Goal: Task Accomplishment & Management: Complete application form

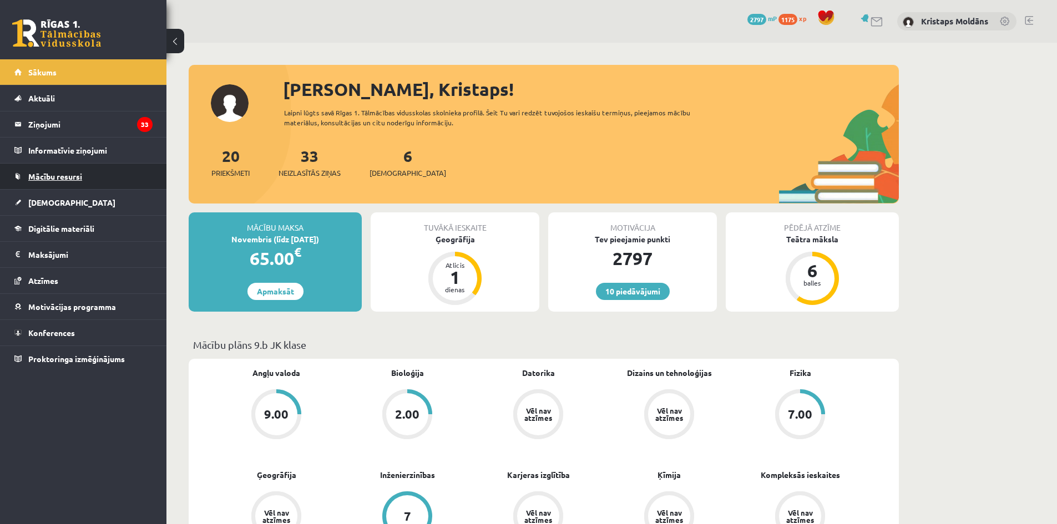
click at [58, 172] on span "Mācību resursi" at bounding box center [55, 176] width 54 height 10
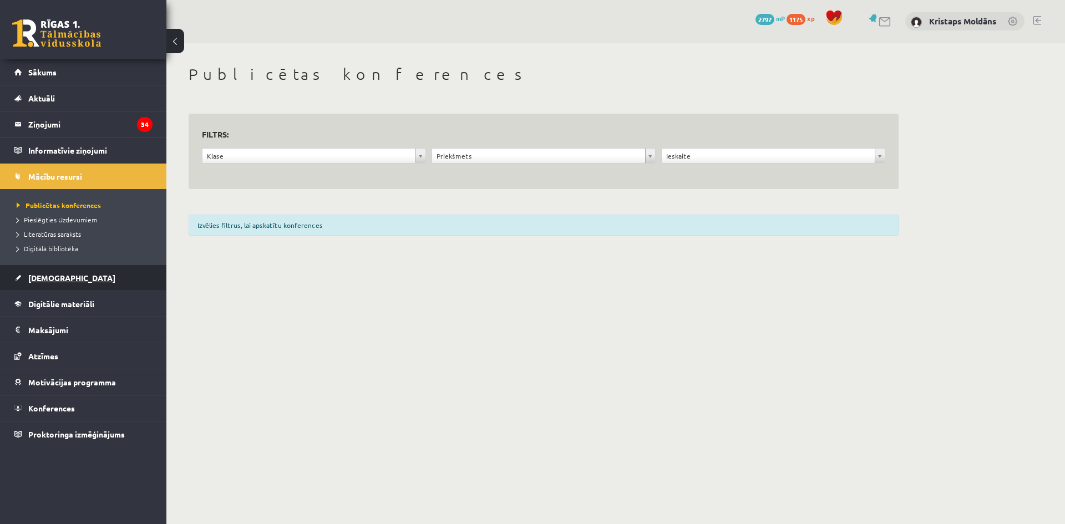
click at [72, 278] on link "[DEMOGRAPHIC_DATA]" at bounding box center [83, 278] width 138 height 26
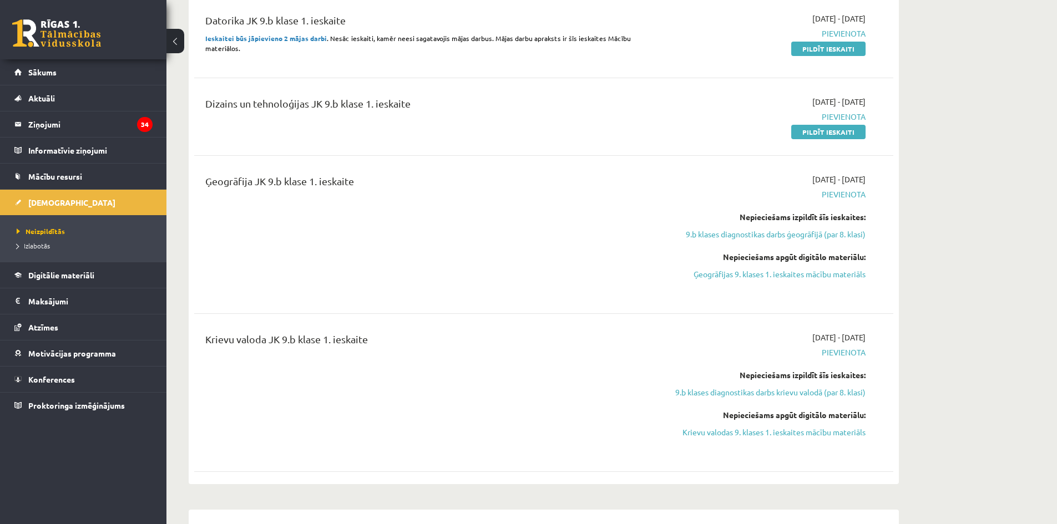
scroll to position [444, 0]
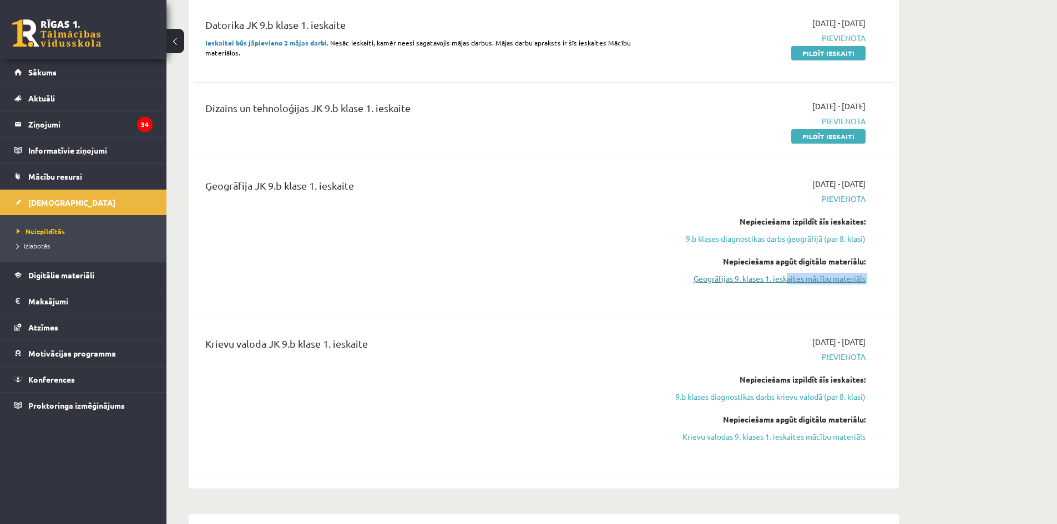
drag, startPoint x: 779, startPoint y: 286, endPoint x: 789, endPoint y: 279, distance: 12.5
click at [789, 279] on div "2025-10-01 - 2025-10-15 Pievienota Nepieciešams izpildīt šīs ieskaites: 9.b kla…" at bounding box center [761, 239] width 226 height 122
click at [789, 279] on link "Ģeogrāfijas 9. klases 1. ieskaites mācību materiāls" at bounding box center [760, 279] width 209 height 12
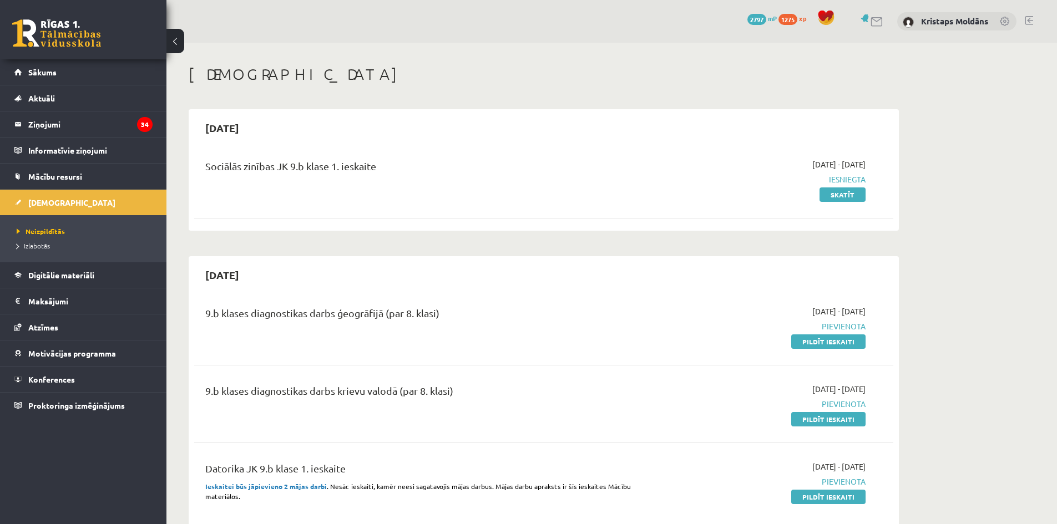
scroll to position [295, 0]
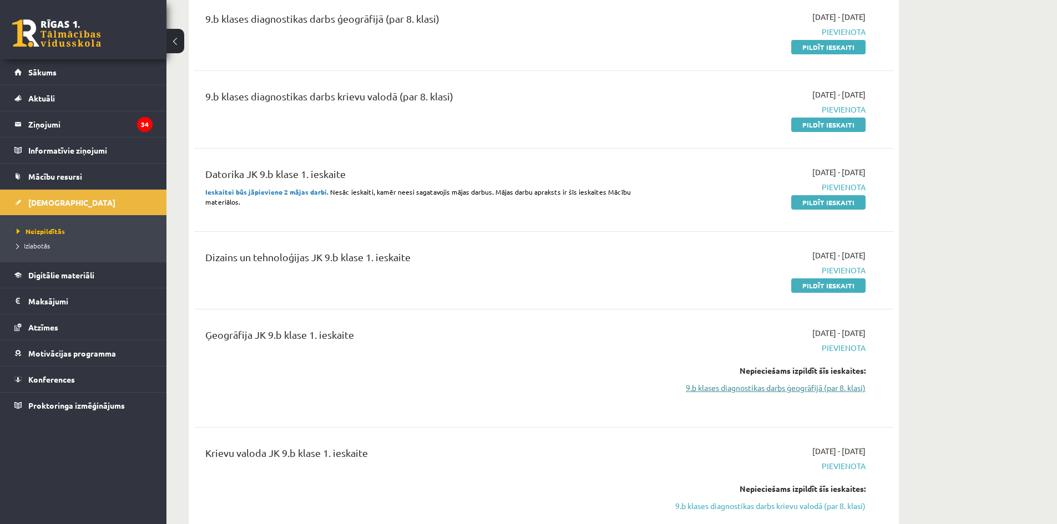
click at [844, 393] on link "9.b klases diagnostikas darbs ģeogrāfijā (par 8. klasi)" at bounding box center [760, 388] width 209 height 12
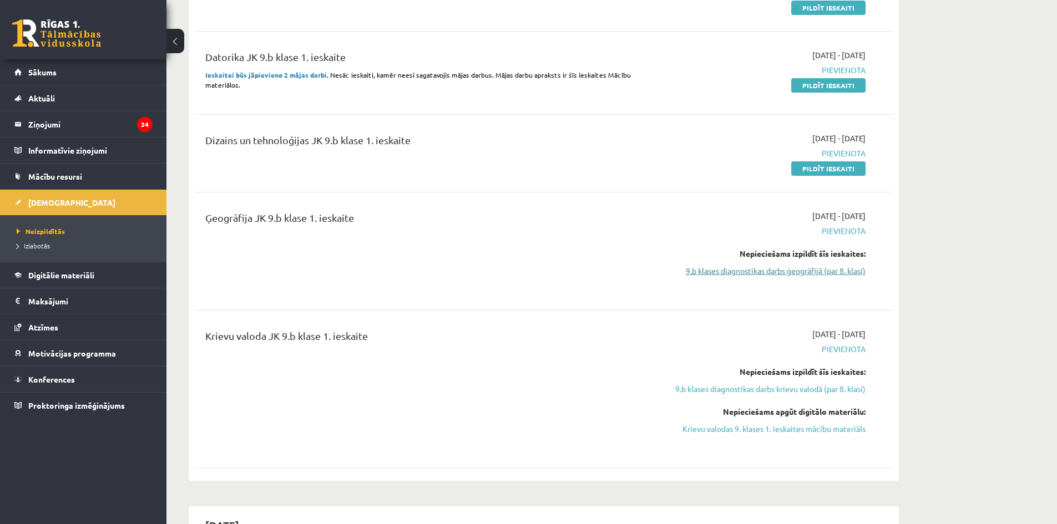
scroll to position [406, 0]
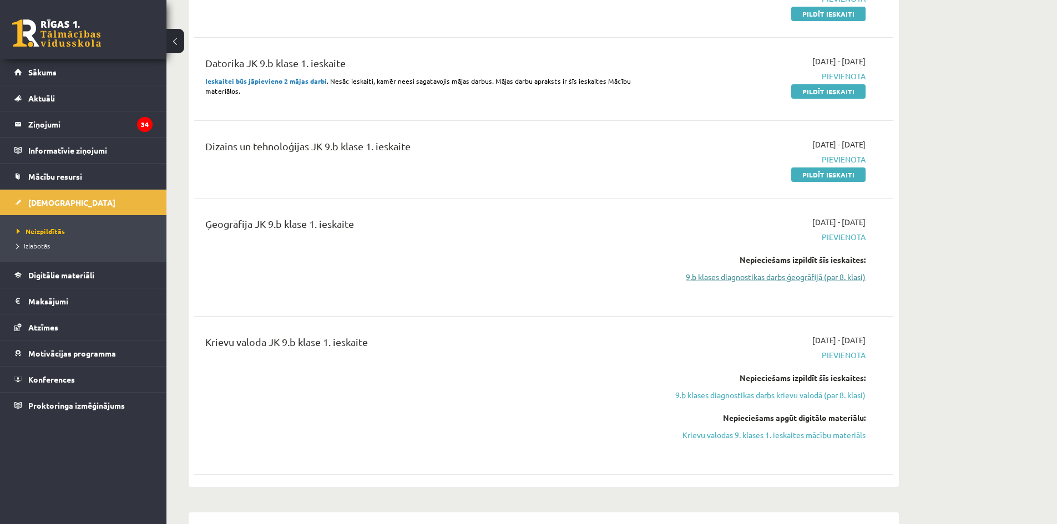
click at [830, 282] on link "9.b klases diagnostikas darbs ģeogrāfijā (par 8. klasi)" at bounding box center [760, 277] width 209 height 12
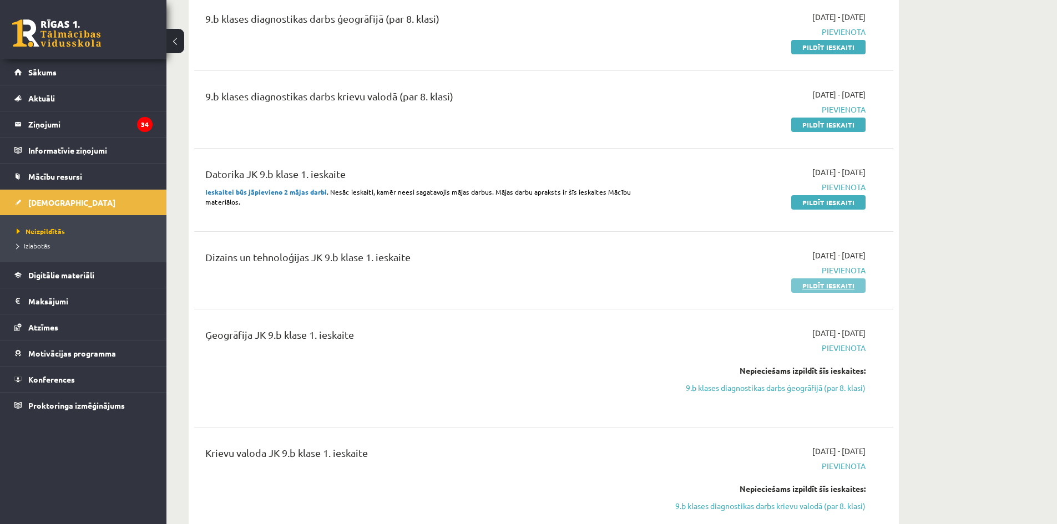
click at [826, 281] on link "Pildīt ieskaiti" at bounding box center [828, 285] width 74 height 14
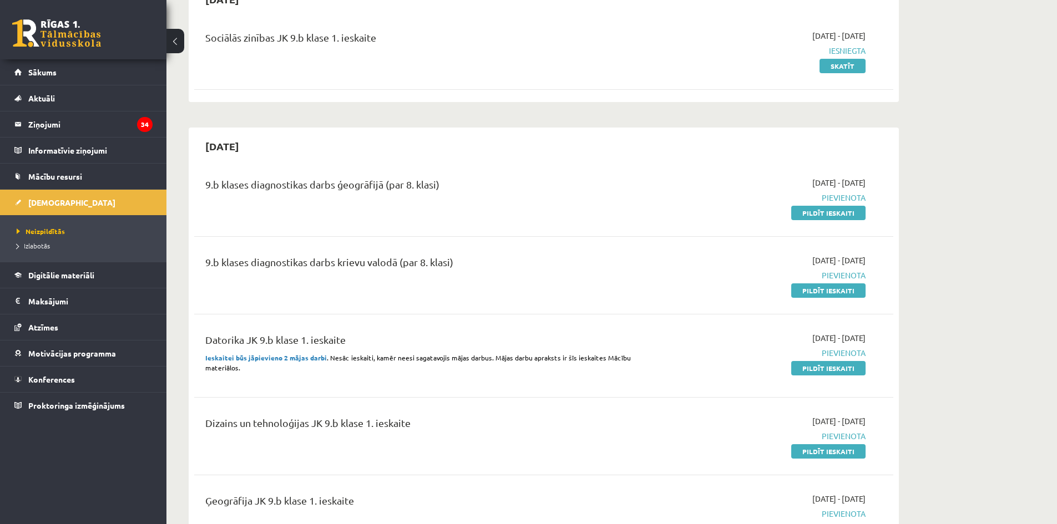
scroll to position [128, 0]
click at [839, 367] on link "Pildīt ieskaiti" at bounding box center [828, 369] width 74 height 14
click at [832, 456] on link "Pildīt ieskaiti" at bounding box center [828, 452] width 74 height 14
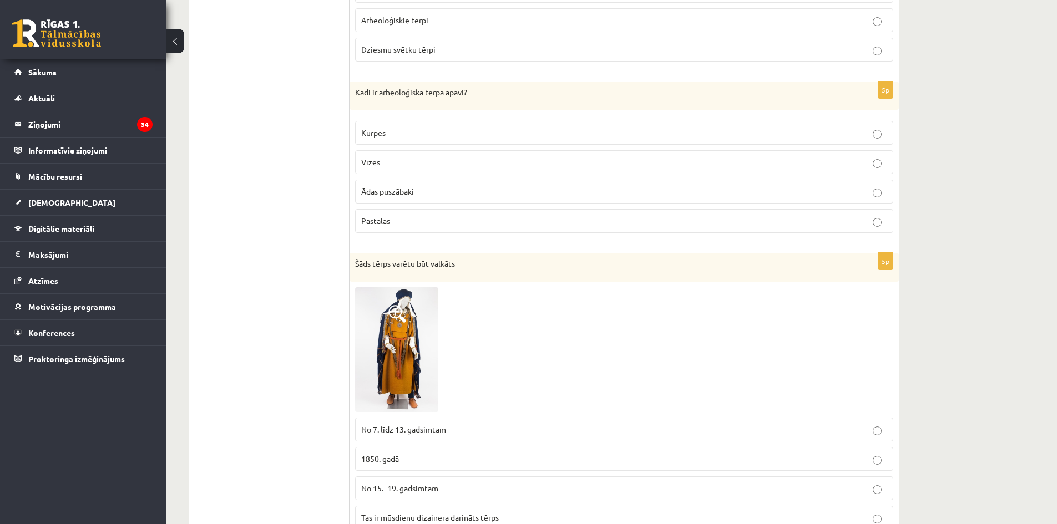
scroll to position [1541, 0]
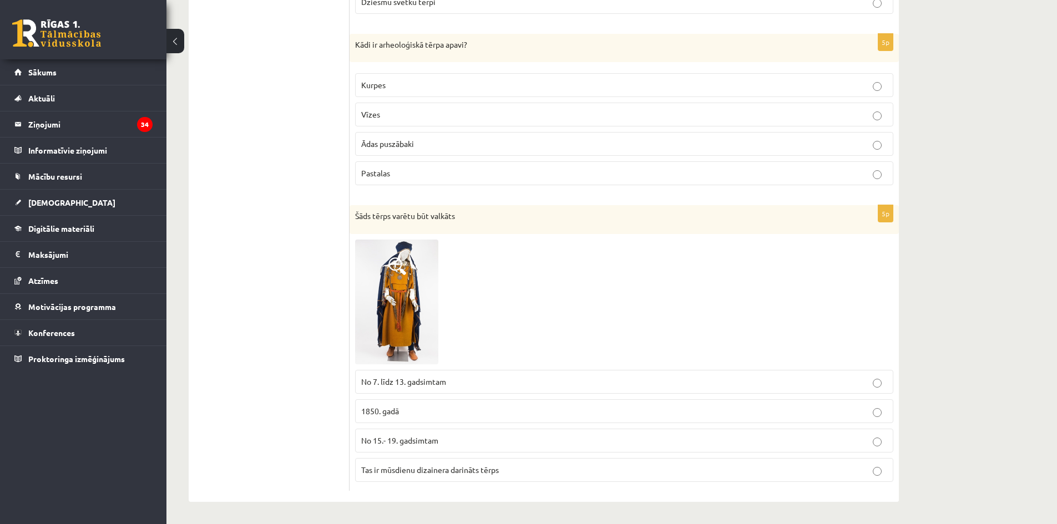
drag, startPoint x: 349, startPoint y: 217, endPoint x: 640, endPoint y: 484, distance: 394.6
copy div "2. uzdevums 5p Attēlā redzami Arheoloģiskā tērpa apavi Vīriešu tautastērpa apav…"
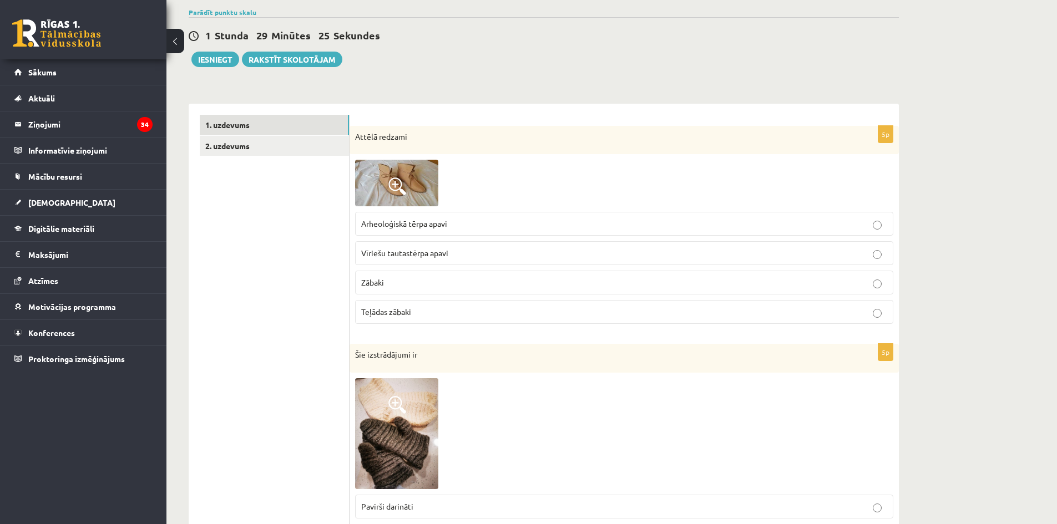
scroll to position [0, 0]
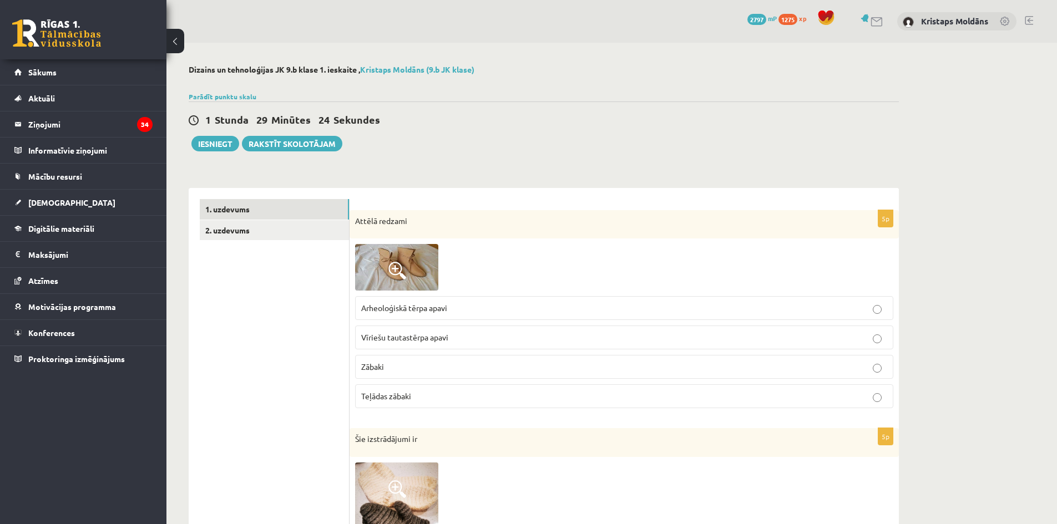
click at [409, 308] on span "Arheoloģiskā tērpa apavi" at bounding box center [404, 308] width 86 height 10
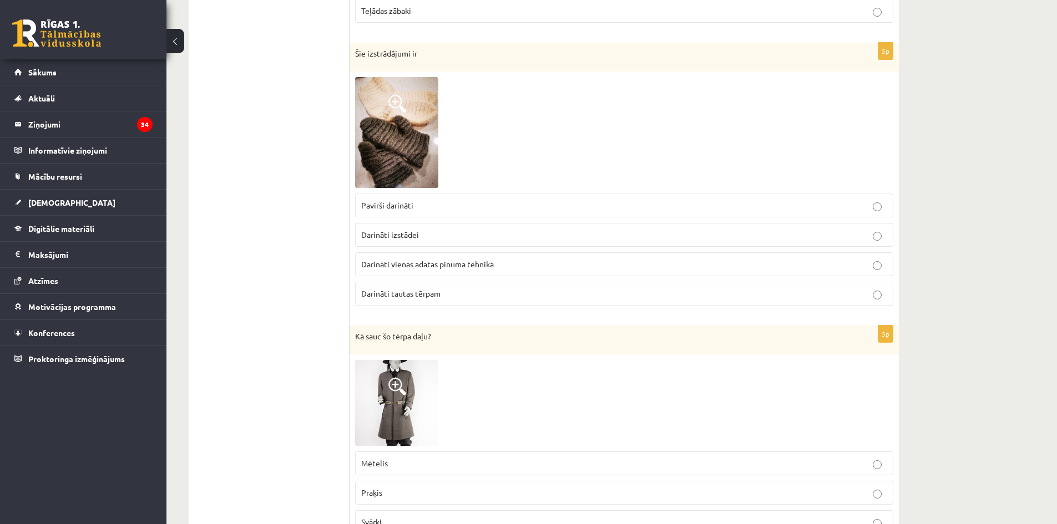
scroll to position [388, 0]
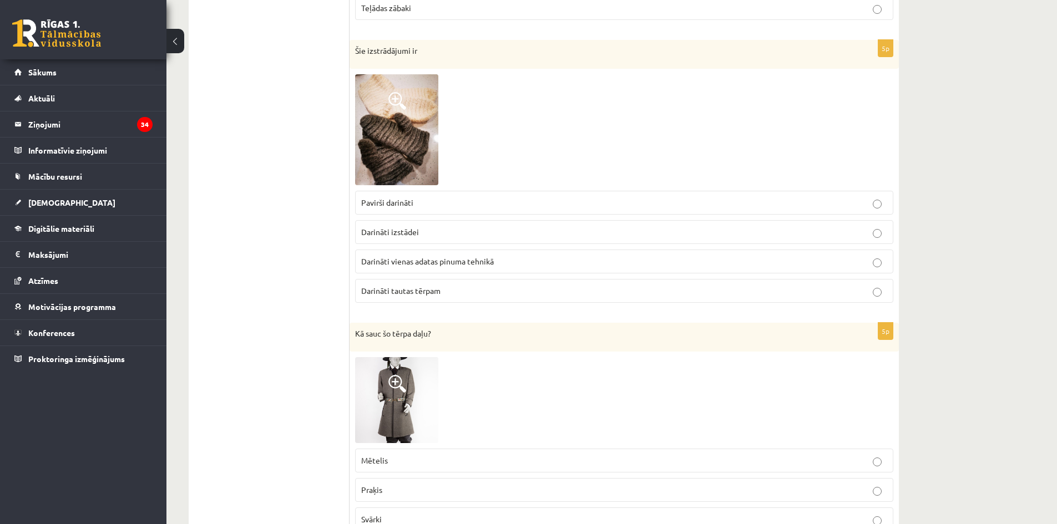
click at [436, 295] on span "Darināti tautas tērpam" at bounding box center [400, 291] width 79 height 10
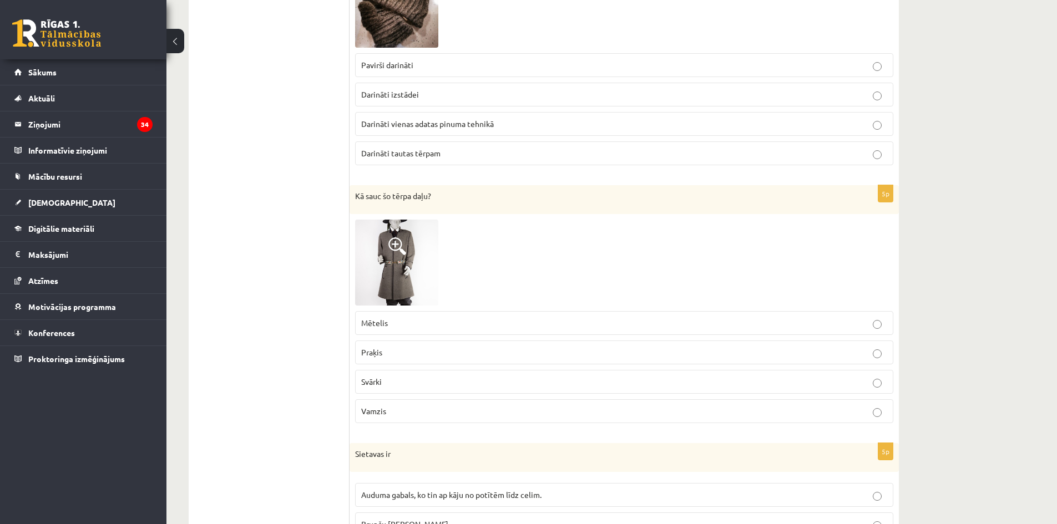
scroll to position [666, 0]
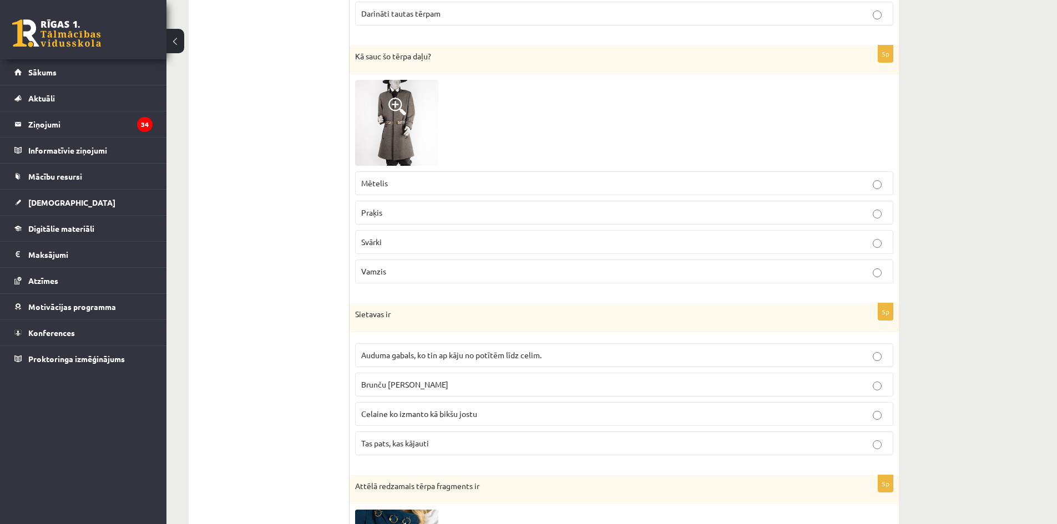
click at [398, 276] on p "Vamzis" at bounding box center [624, 272] width 526 height 12
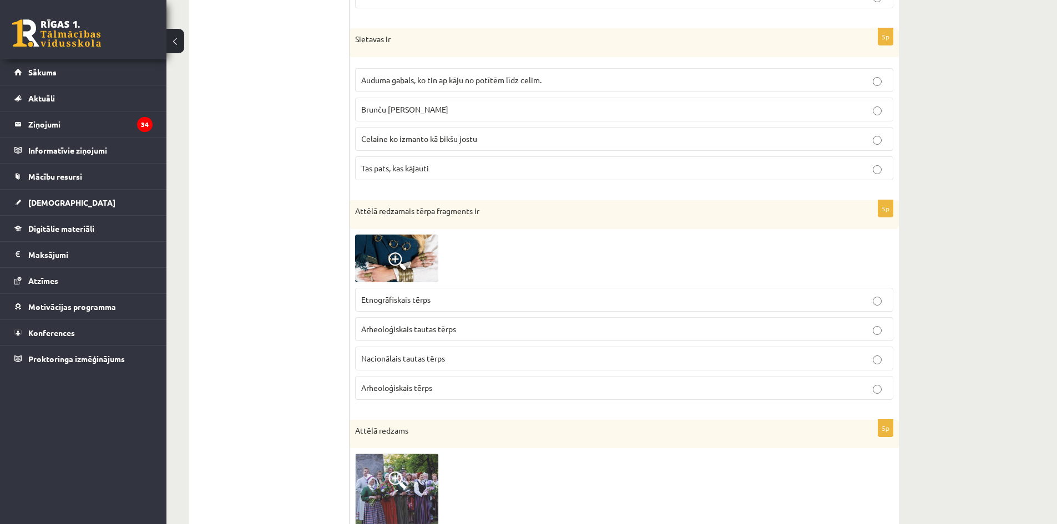
scroll to position [943, 0]
click at [474, 73] on p "Auduma gabals, ko tin ap kāju no potītēm līdz celim." at bounding box center [624, 78] width 526 height 12
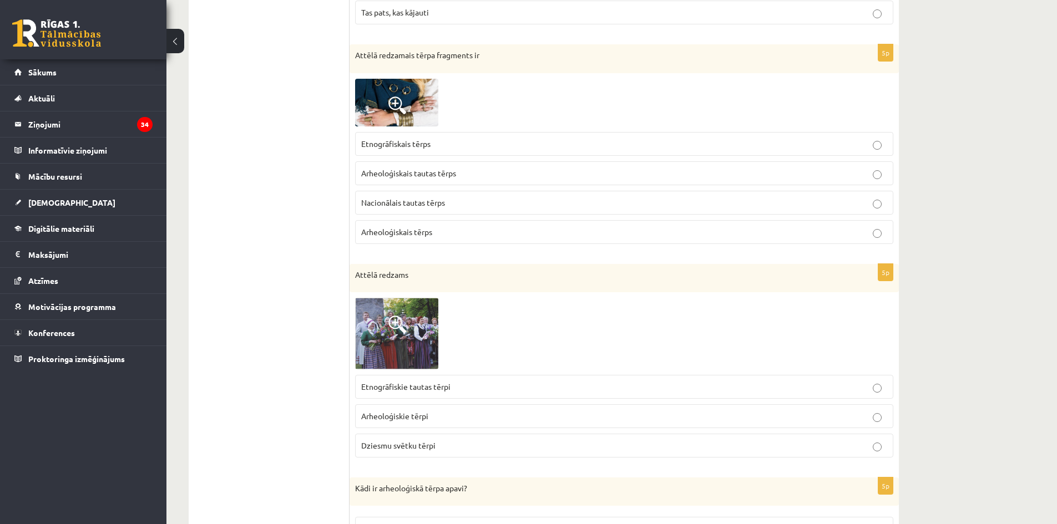
scroll to position [1110, 0]
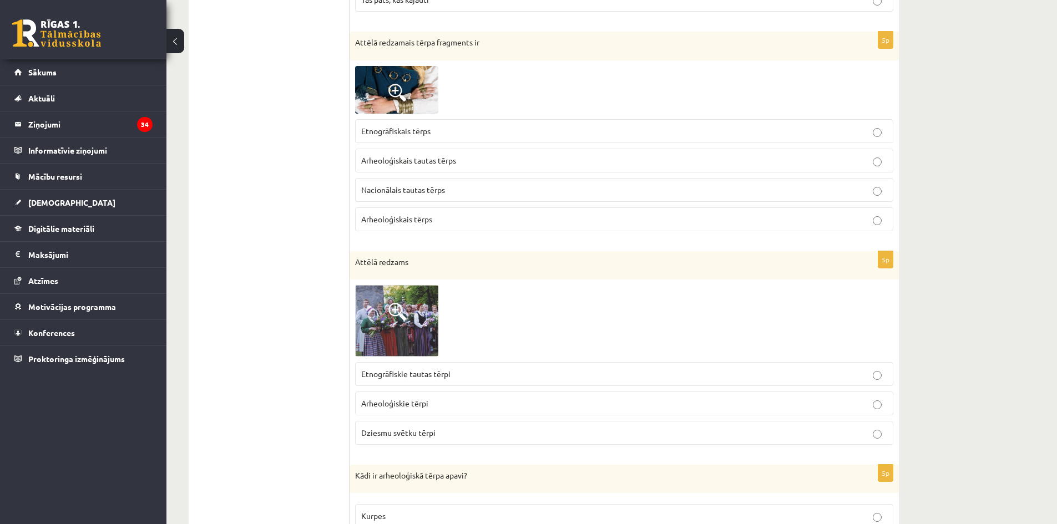
click at [438, 159] on span "Arheoloģiskais tautas tērps" at bounding box center [408, 160] width 95 height 10
click at [474, 218] on p "Arheoloģiskais tērps" at bounding box center [624, 220] width 526 height 12
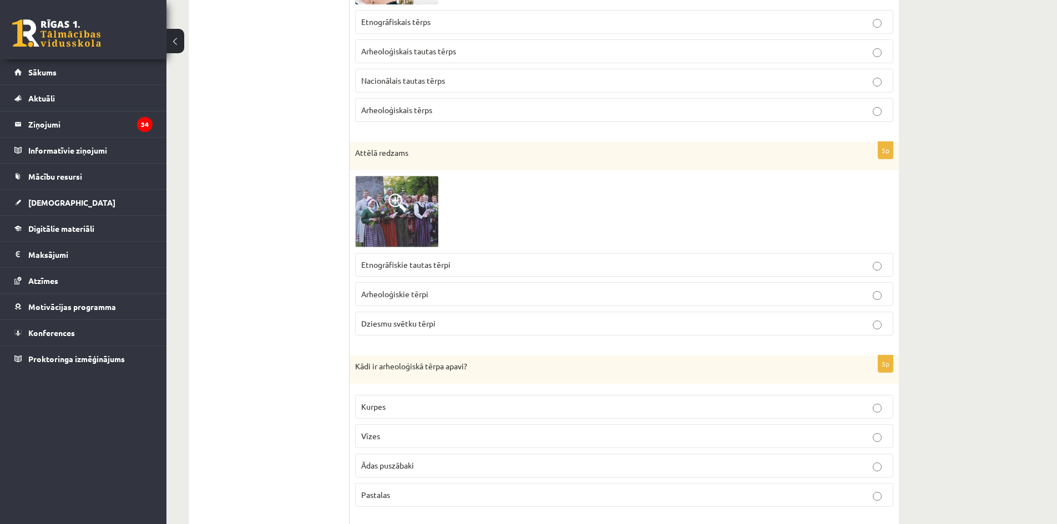
scroll to position [1276, 0]
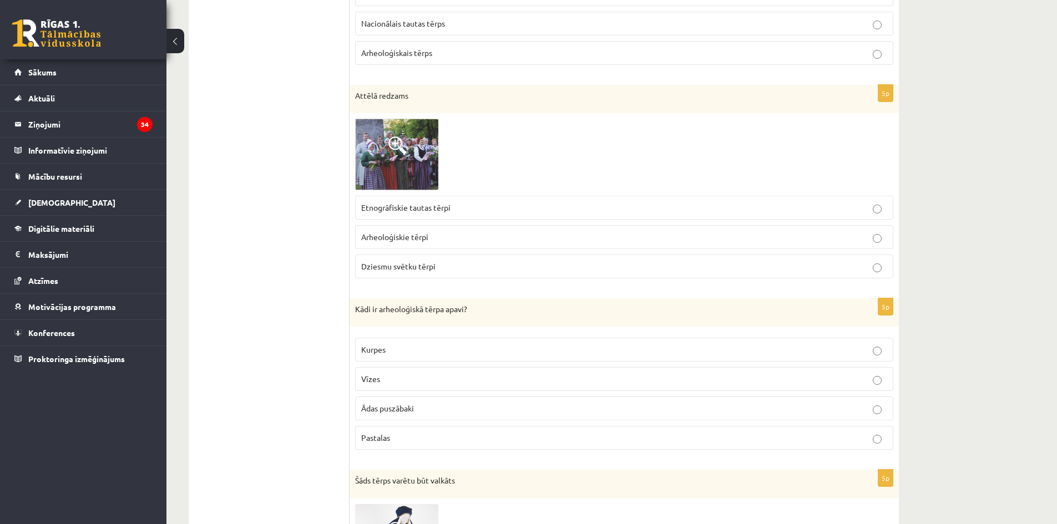
click at [441, 240] on p "Arheoloģiskie tērpi" at bounding box center [624, 237] width 526 height 12
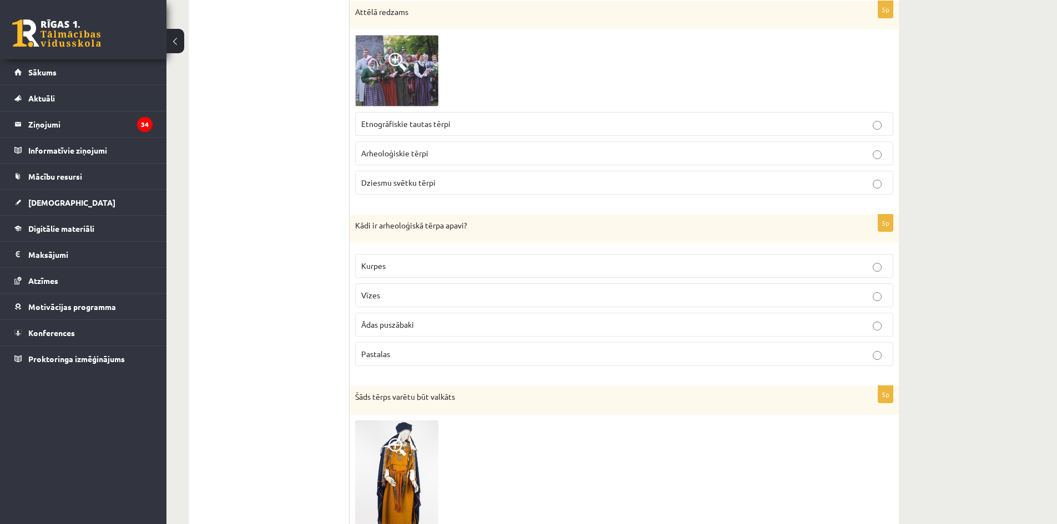
scroll to position [1541, 0]
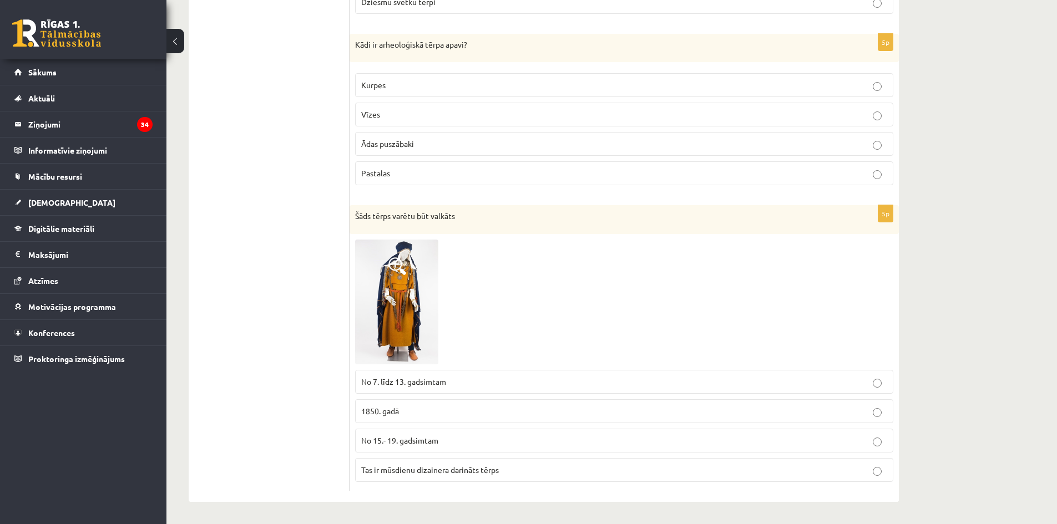
click at [410, 172] on p "Pastalas" at bounding box center [624, 174] width 526 height 12
click at [419, 388] on label "No 7. līdz 13. gadsimtam" at bounding box center [624, 382] width 538 height 24
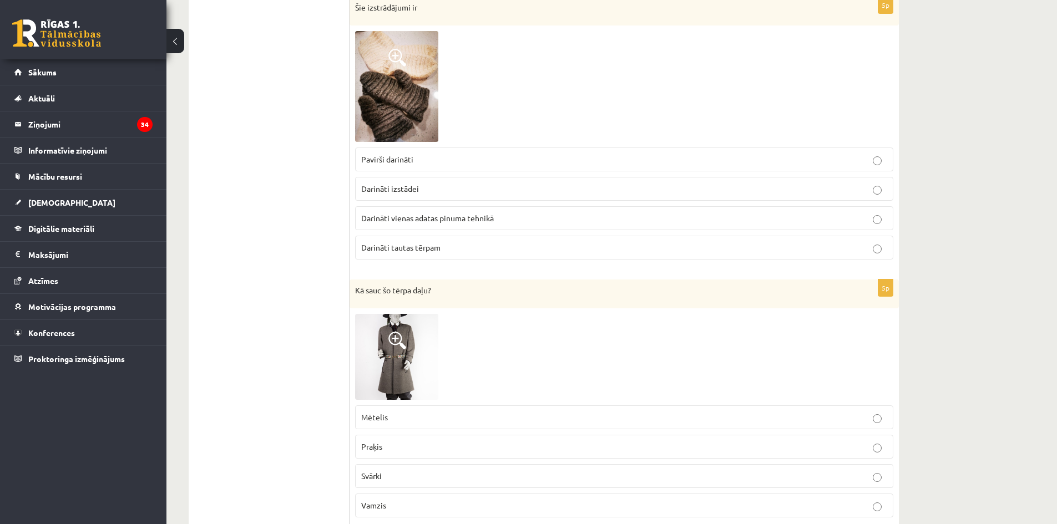
scroll to position [0, 0]
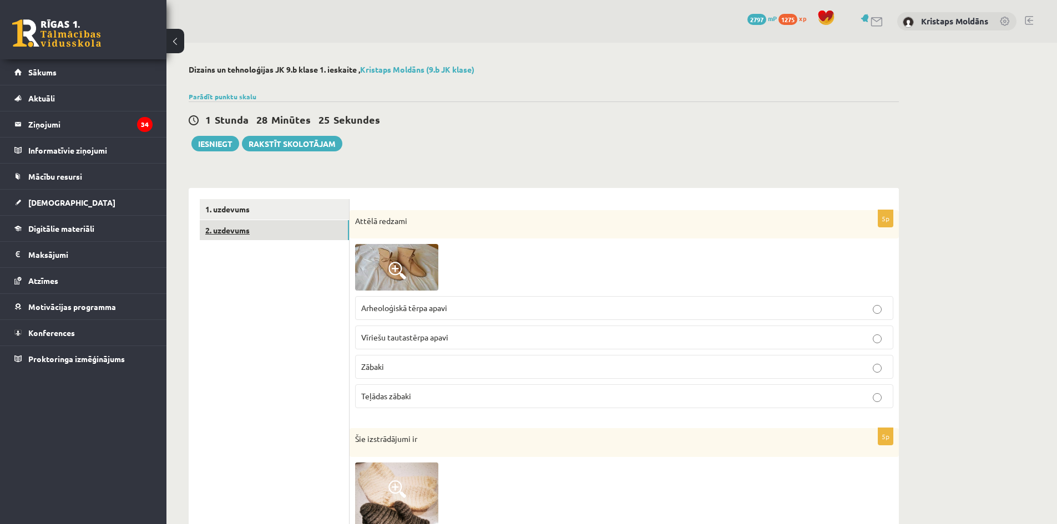
click at [272, 227] on link "2. uzdevums" at bounding box center [274, 230] width 149 height 21
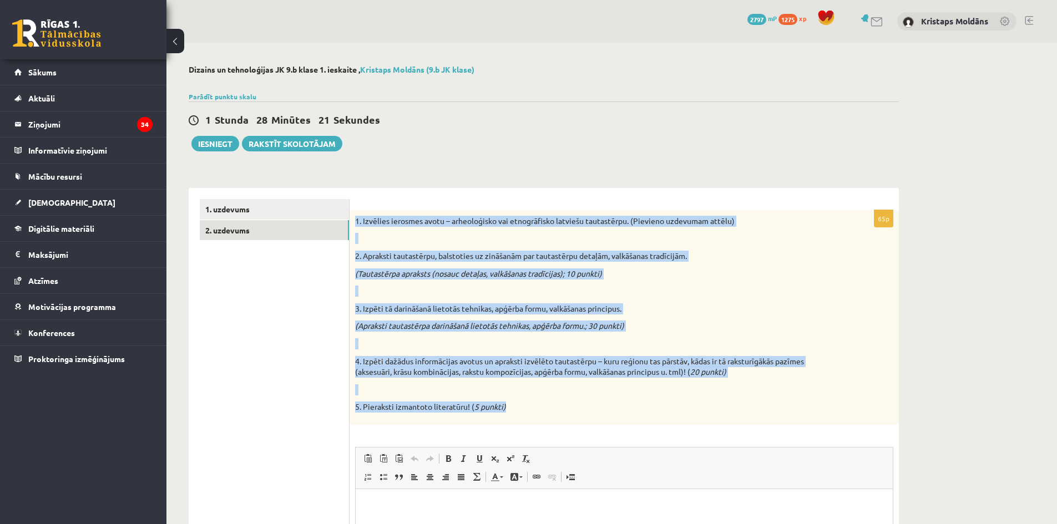
drag, startPoint x: 356, startPoint y: 220, endPoint x: 777, endPoint y: 418, distance: 465.3
click at [777, 419] on div "1. Izvēlies ierosmes avotu – arheoloģisko vai etnogrāfisko latviešu tautastērpu…" at bounding box center [624, 317] width 549 height 215
copy div "1. Izvēlies ierosmes avotu – arheoloģisko vai etnogrāfisko latviešu tautastērpu…"
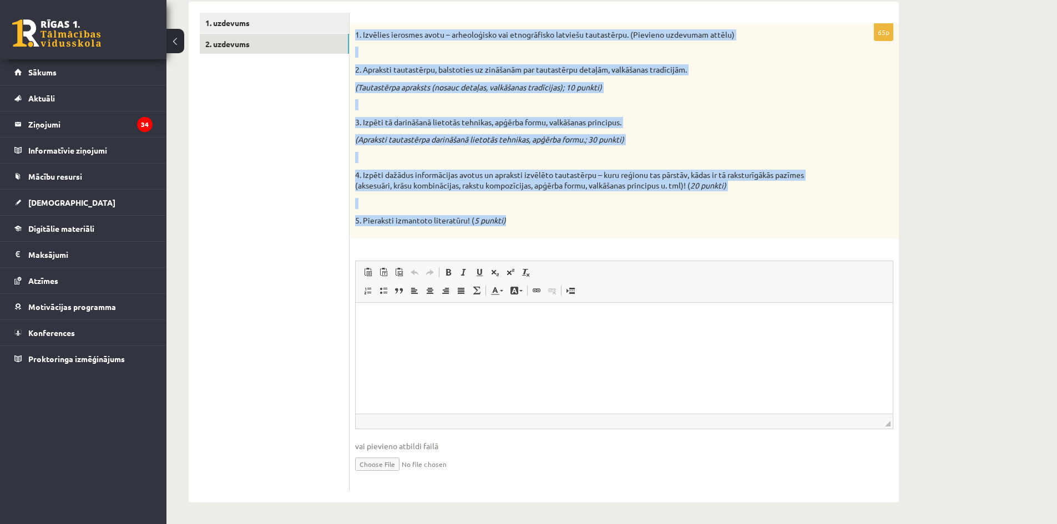
scroll to position [188, 0]
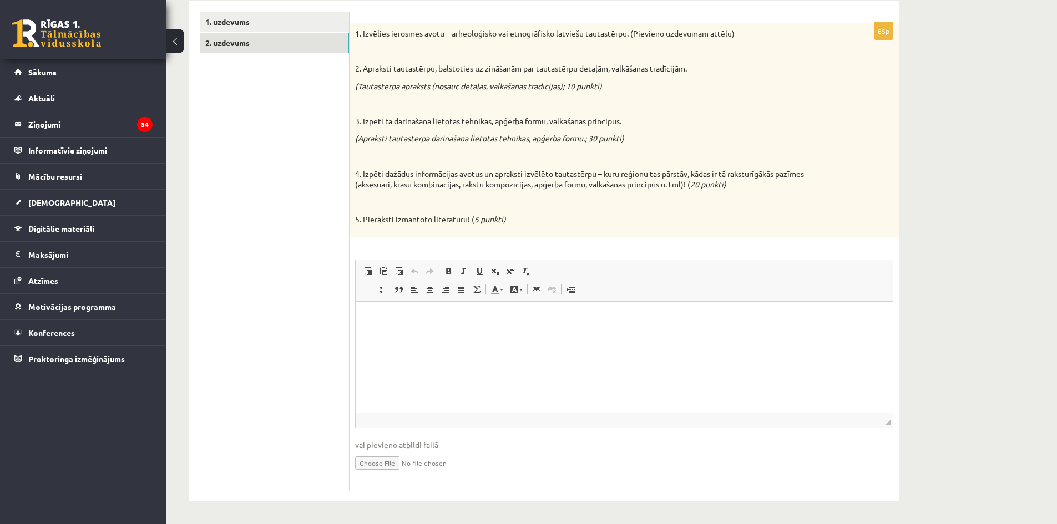
drag, startPoint x: 657, startPoint y: 586, endPoint x: 455, endPoint y: 345, distance: 314.7
click at [454, 335] on html at bounding box center [624, 318] width 537 height 34
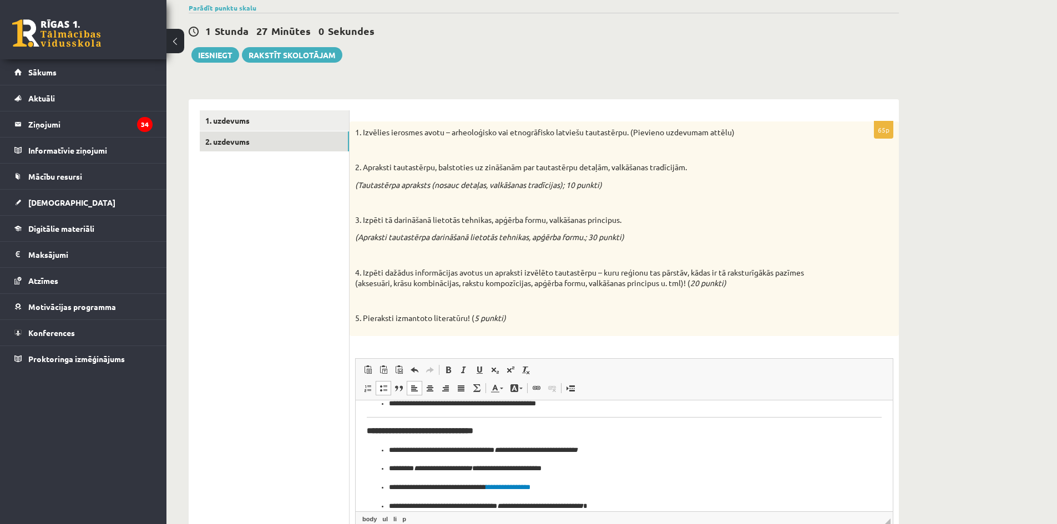
scroll to position [0, 0]
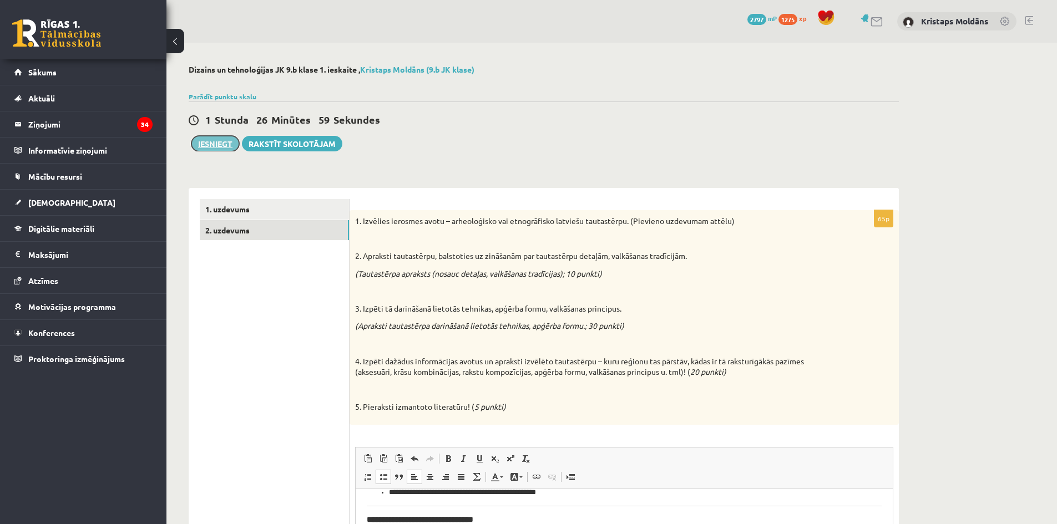
click at [219, 143] on button "Iesniegt" at bounding box center [215, 144] width 48 height 16
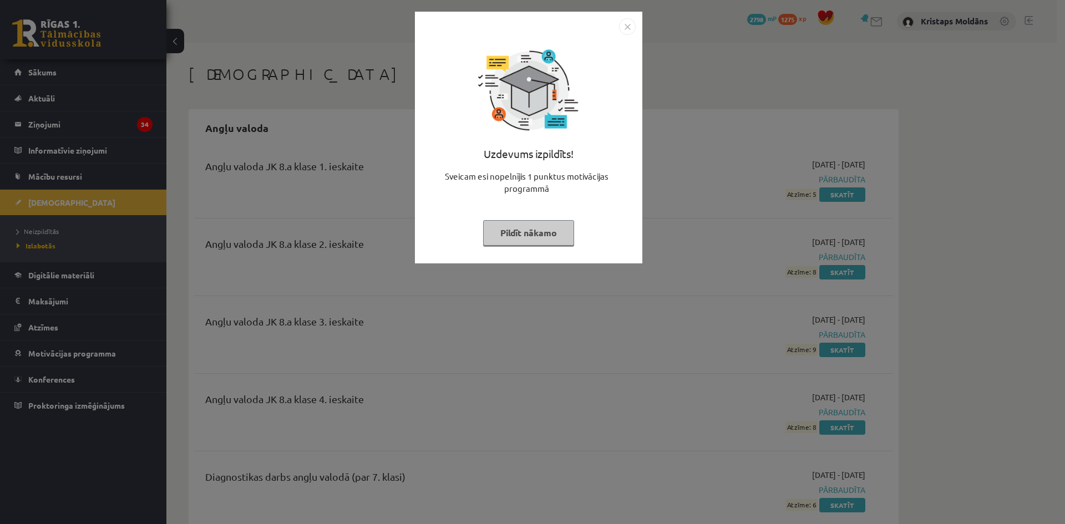
click at [630, 21] on img "Close" at bounding box center [627, 26] width 17 height 17
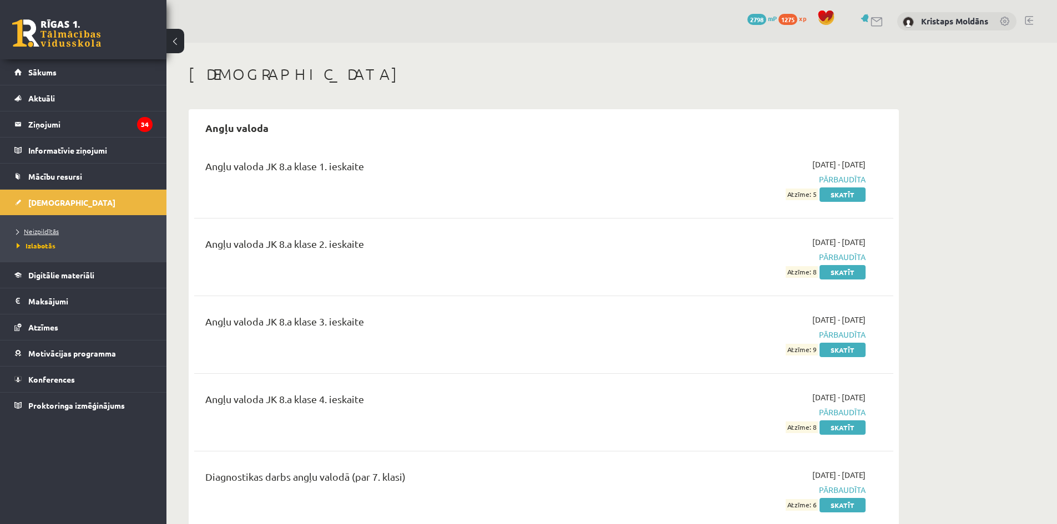
click at [42, 230] on span "Neizpildītās" at bounding box center [38, 231] width 42 height 9
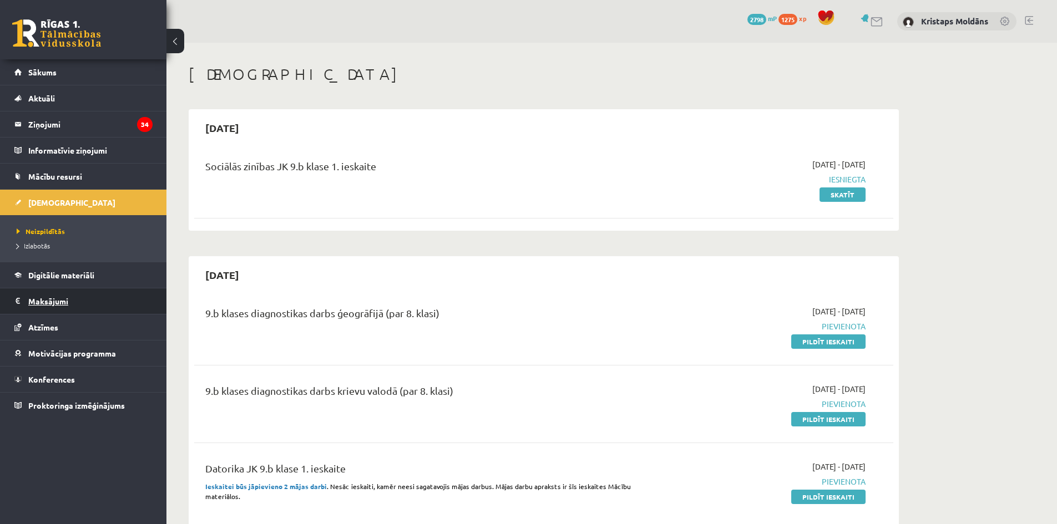
click at [15, 290] on link "Maksājumi 0" at bounding box center [83, 301] width 138 height 26
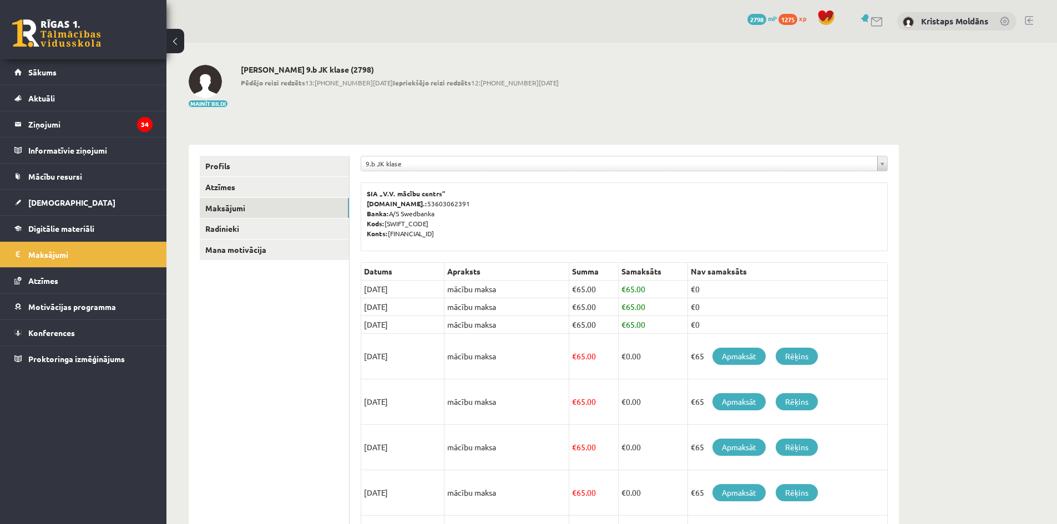
drag, startPoint x: 15, startPoint y: 290, endPoint x: 271, endPoint y: 27, distance: 367.6
click at [315, 37] on div "0 Dāvanas 2798 mP 1275 xp [PERSON_NAME]" at bounding box center [611, 21] width 890 height 43
click at [37, 198] on span "[DEMOGRAPHIC_DATA]" at bounding box center [71, 202] width 87 height 10
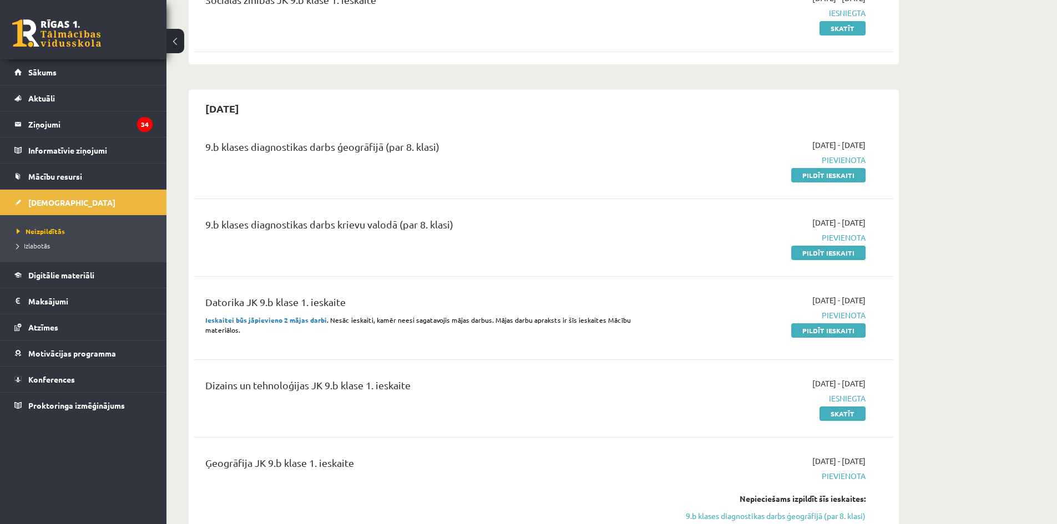
scroll to position [222, 0]
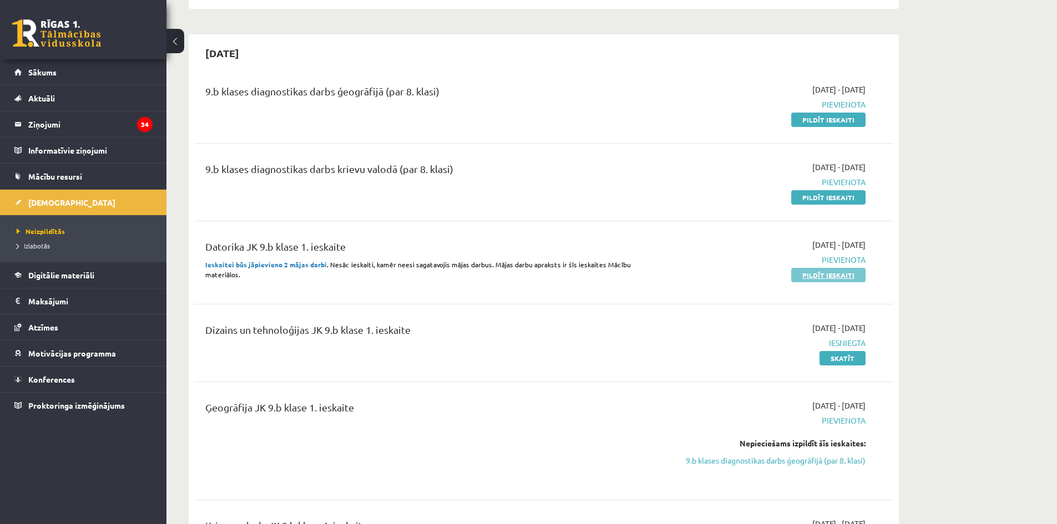
click at [828, 273] on link "Pildīt ieskaiti" at bounding box center [828, 275] width 74 height 14
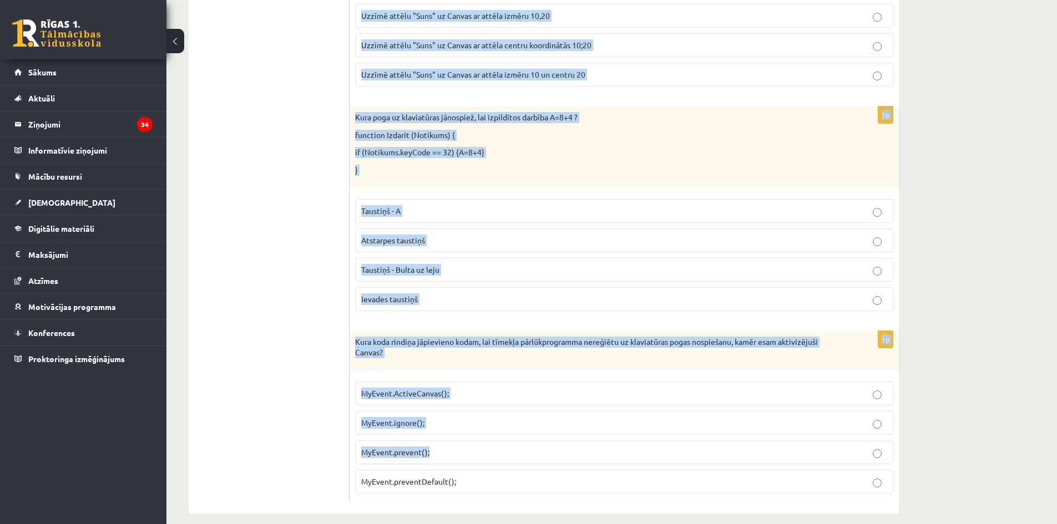
scroll to position [907, 0]
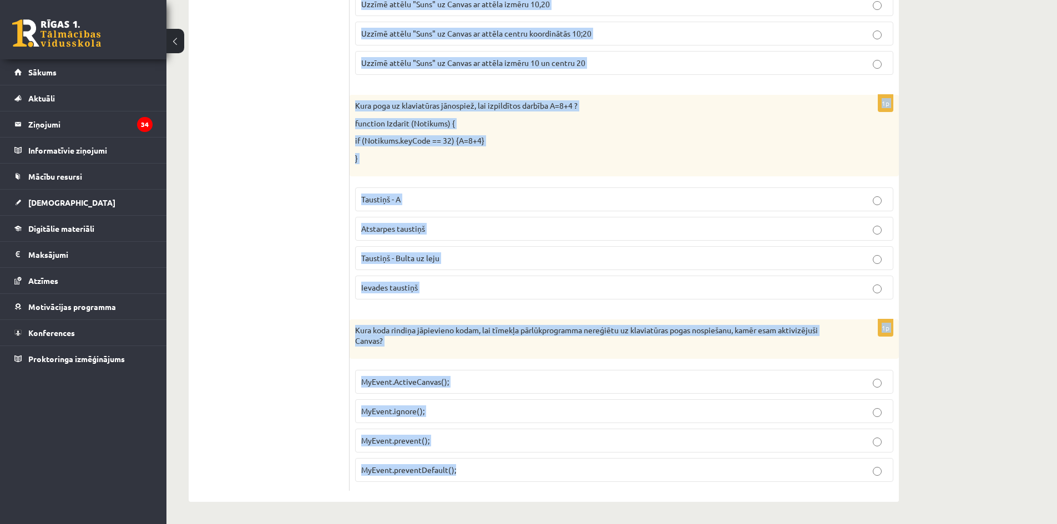
drag, startPoint x: 354, startPoint y: 232, endPoint x: 615, endPoint y: 473, distance: 354.5
copy form "Ko norāda skaitlis 100 šajā koda rindiņā?: setInterval ( Zīmēt, 100); Cik lielu…"
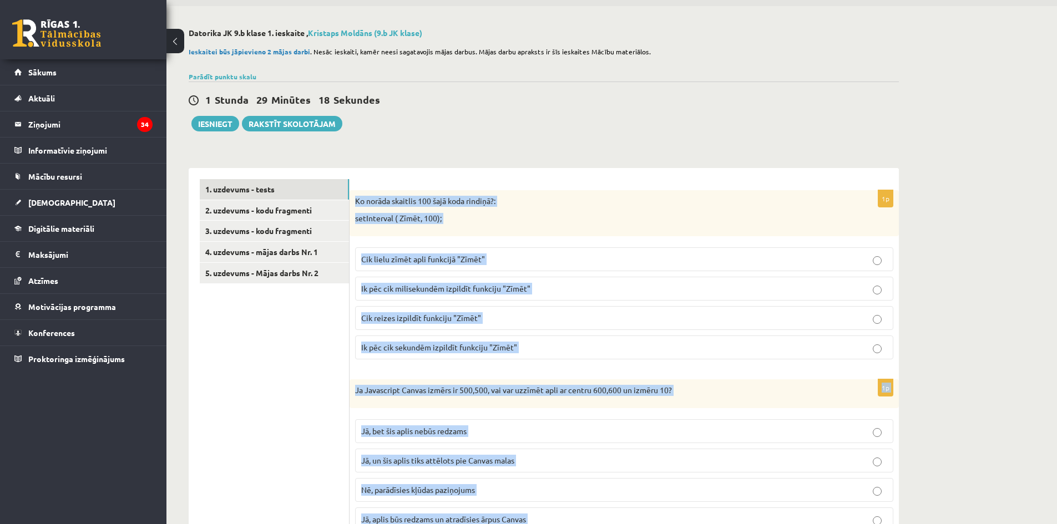
scroll to position [0, 0]
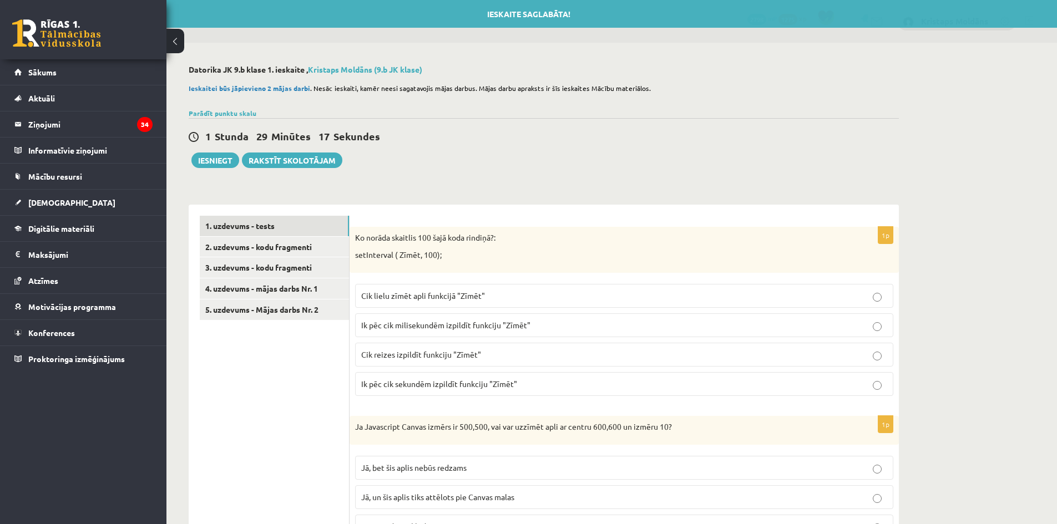
drag, startPoint x: 136, startPoint y: 396, endPoint x: 194, endPoint y: 398, distance: 58.3
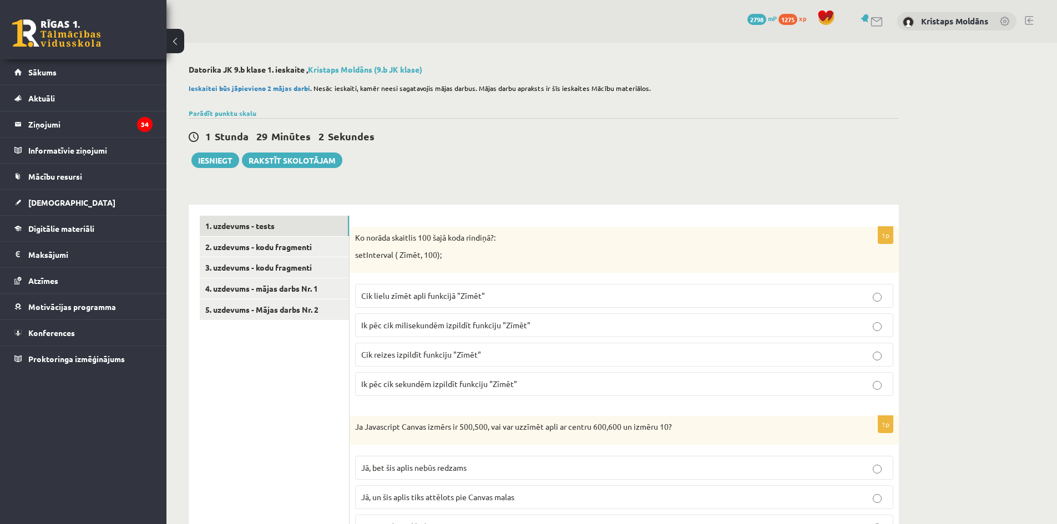
click at [414, 330] on p "Ik pēc cik milisekundēm izpildīt funkciju "Zīmēt"" at bounding box center [624, 326] width 526 height 12
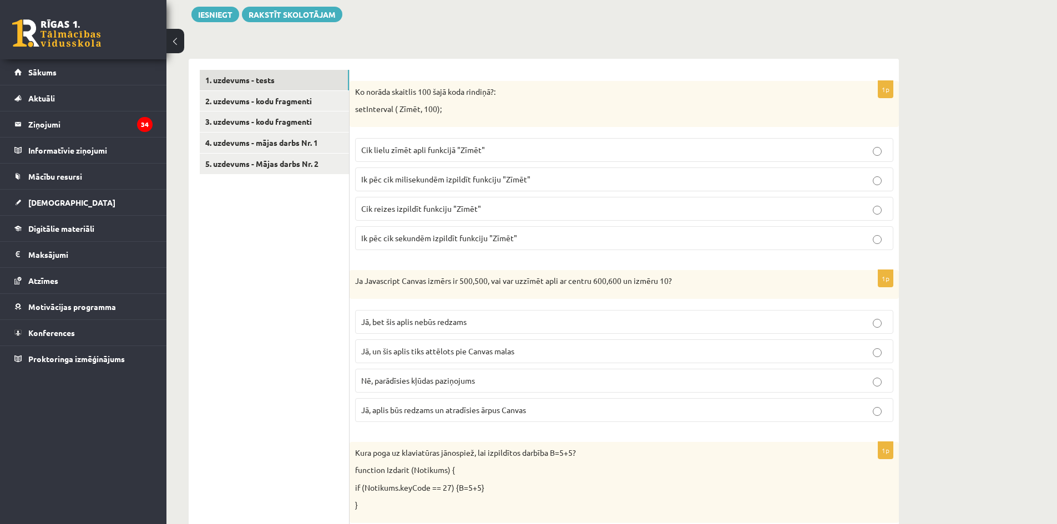
scroll to position [277, 0]
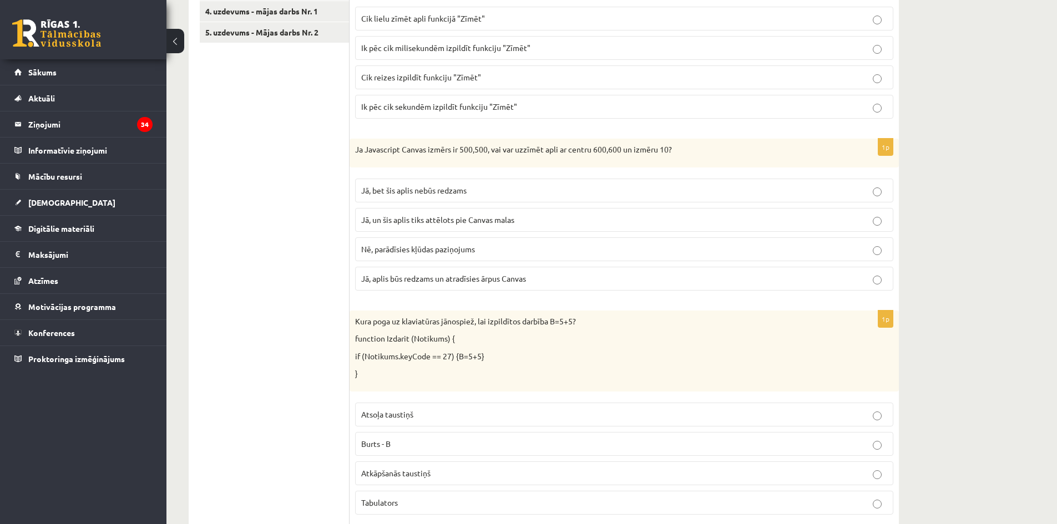
click at [434, 193] on span "Jā, bet šis aplis nebūs redzams" at bounding box center [413, 190] width 105 height 10
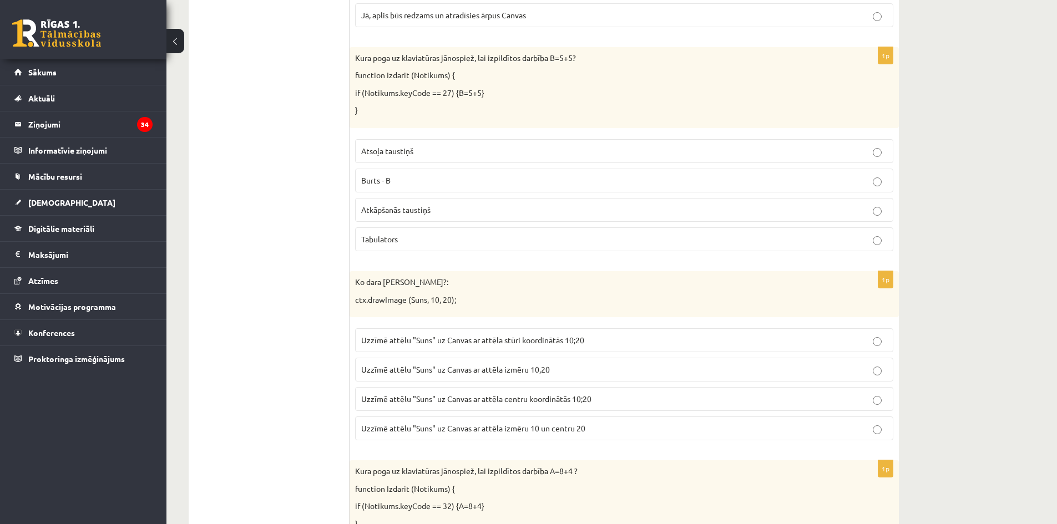
scroll to position [555, 0]
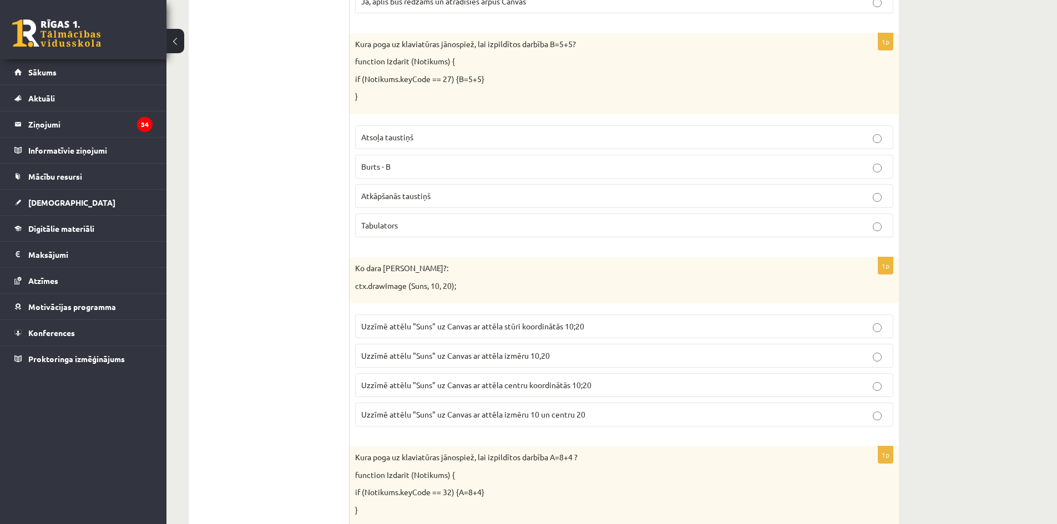
click at [417, 142] on p "Atsoļa taustiņš" at bounding box center [624, 137] width 526 height 12
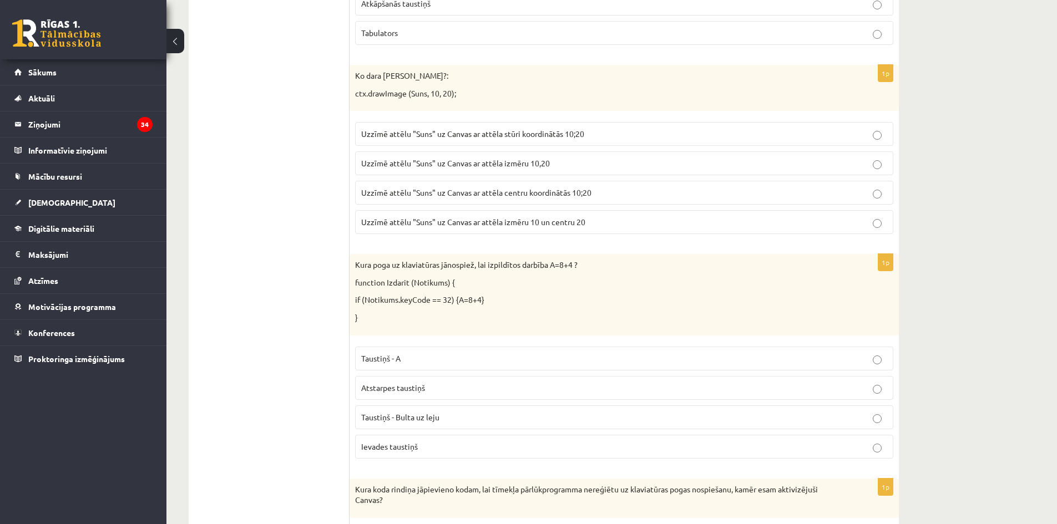
scroll to position [777, 0]
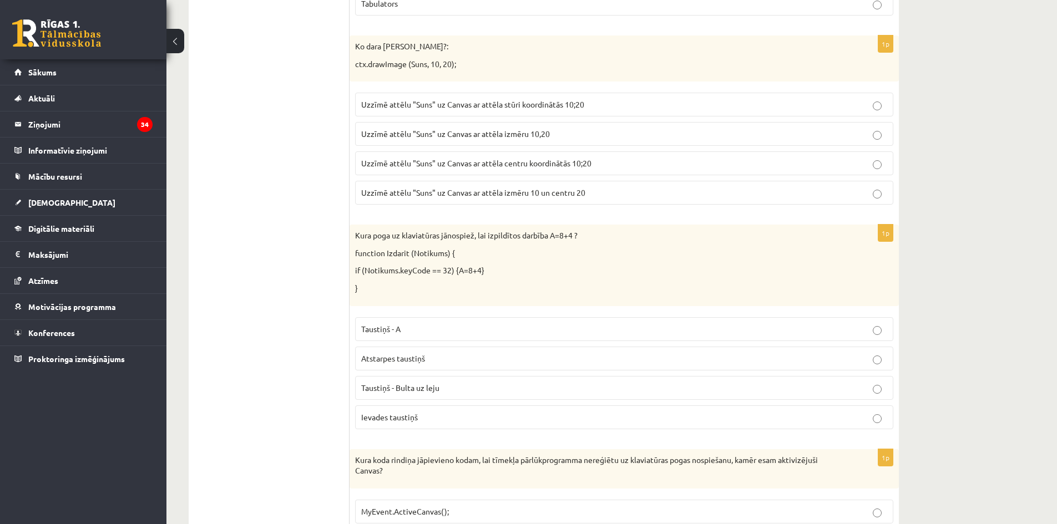
click at [594, 110] on p "Uzzīmē attēlu "Suns" uz Canvas ar attēla stūri koordinātās 10;20" at bounding box center [624, 105] width 526 height 12
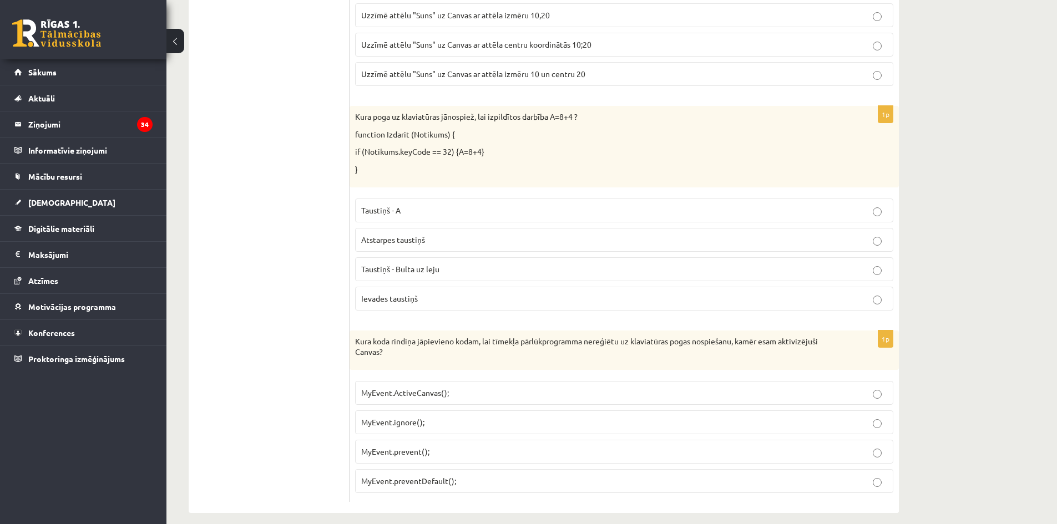
scroll to position [907, 0]
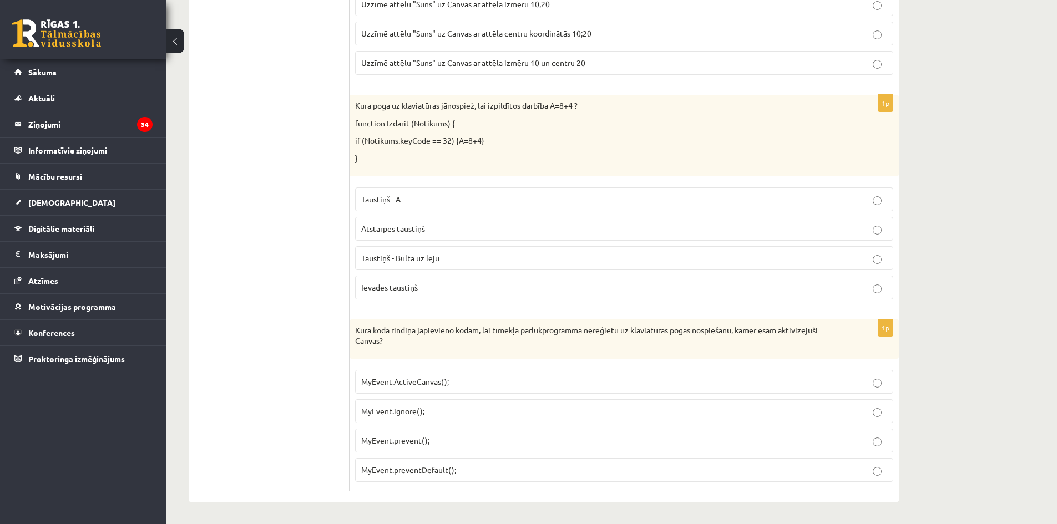
click at [444, 231] on p "Atstarpes taustiņš" at bounding box center [624, 229] width 526 height 12
click at [459, 464] on p "MyEvent.preventDefault();" at bounding box center [624, 470] width 526 height 12
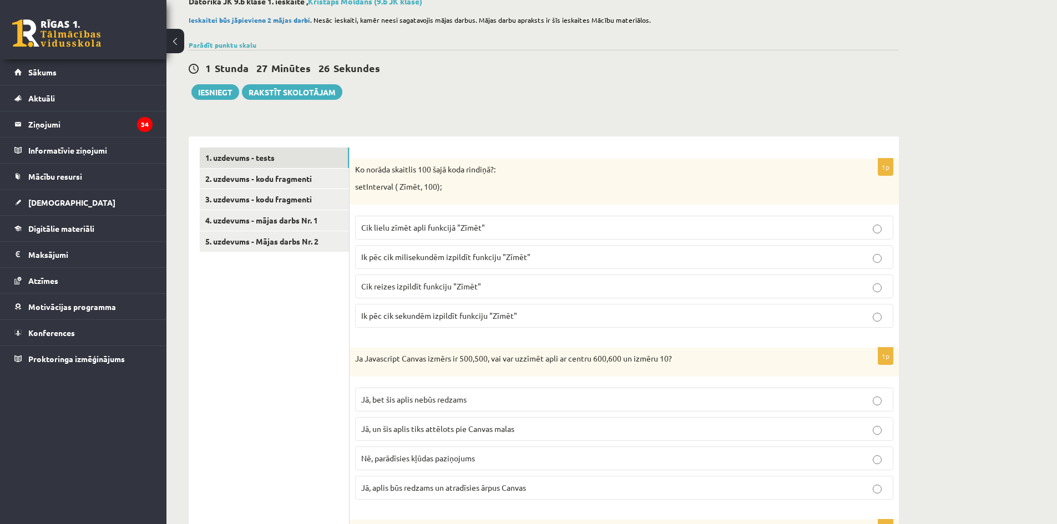
scroll to position [0, 0]
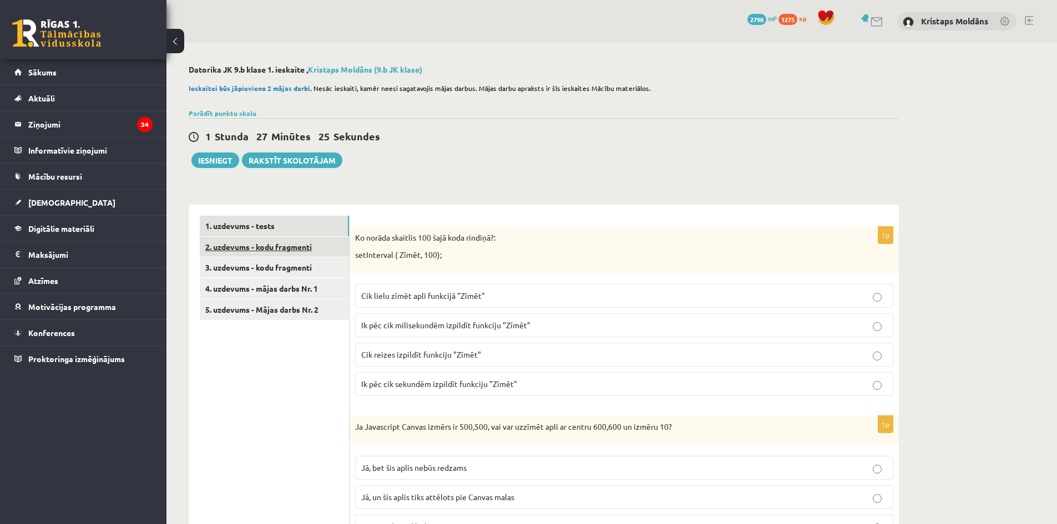
click at [232, 242] on link "2. uzdevums - kodu fragmenti" at bounding box center [274, 247] width 149 height 21
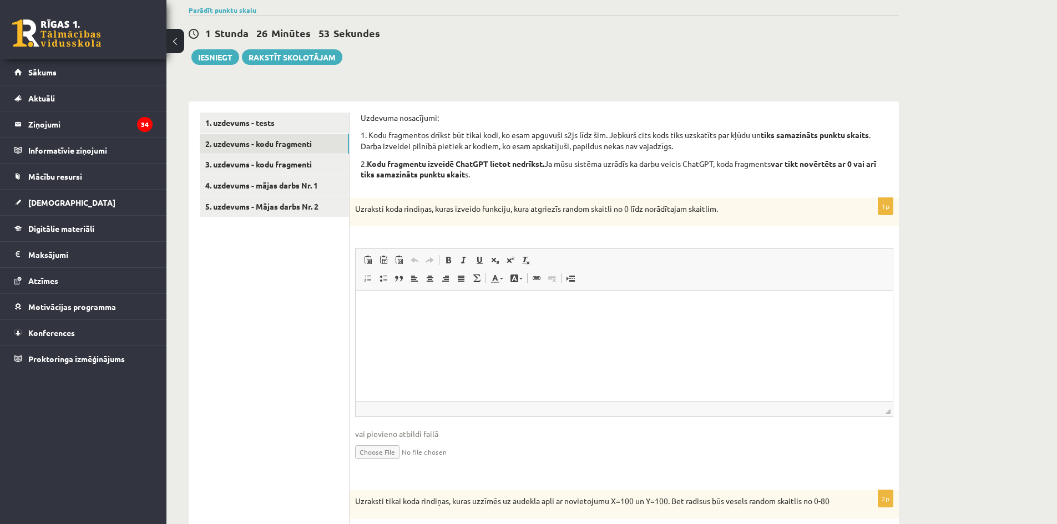
scroll to position [222, 0]
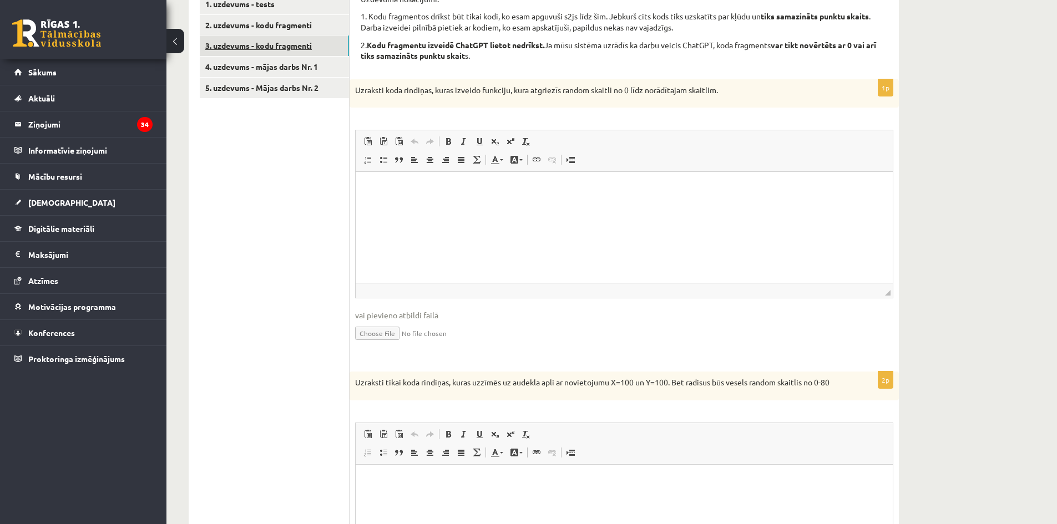
click at [246, 45] on link "3. uzdevums - kodu fragmenti" at bounding box center [274, 46] width 149 height 21
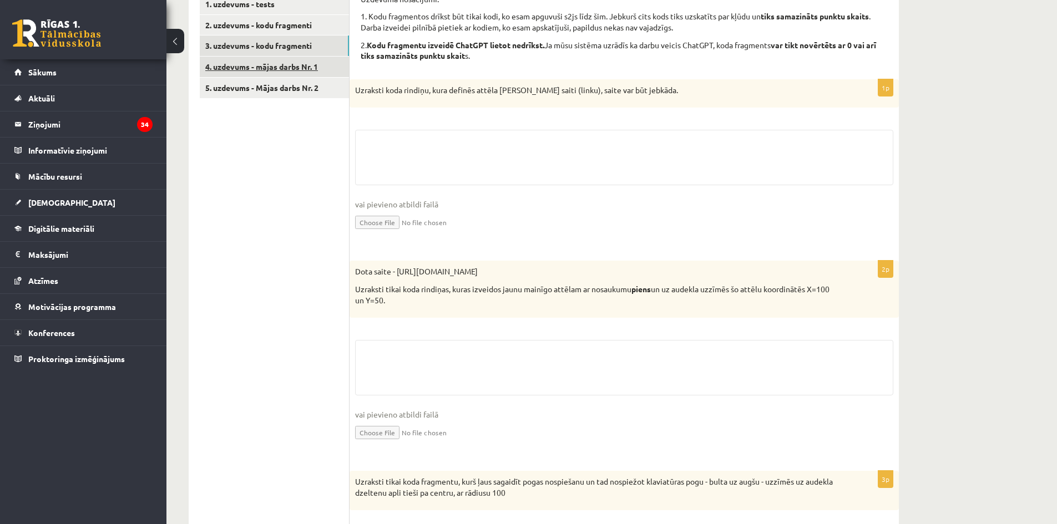
click at [250, 57] on link "4. uzdevums - mājas darbs Nr. 1" at bounding box center [274, 67] width 149 height 21
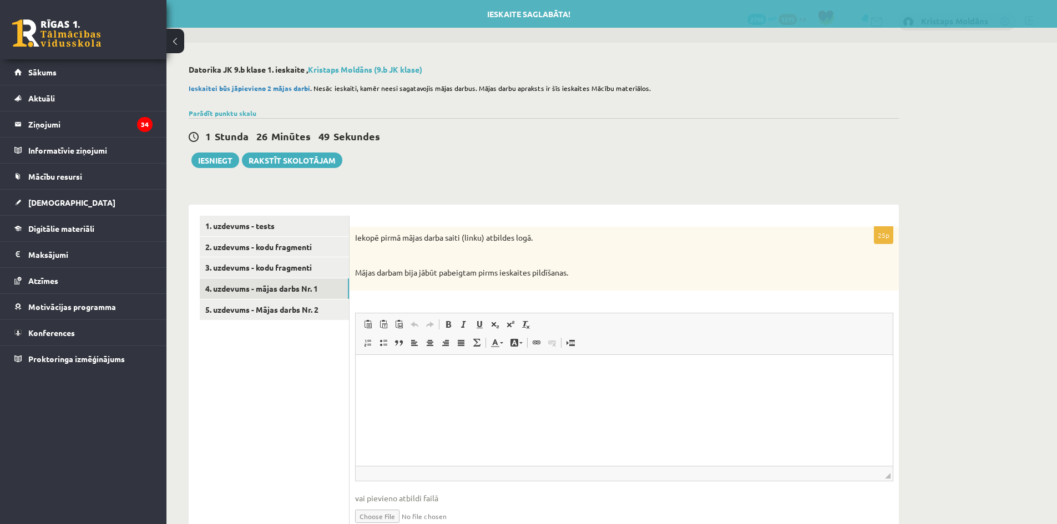
scroll to position [0, 0]
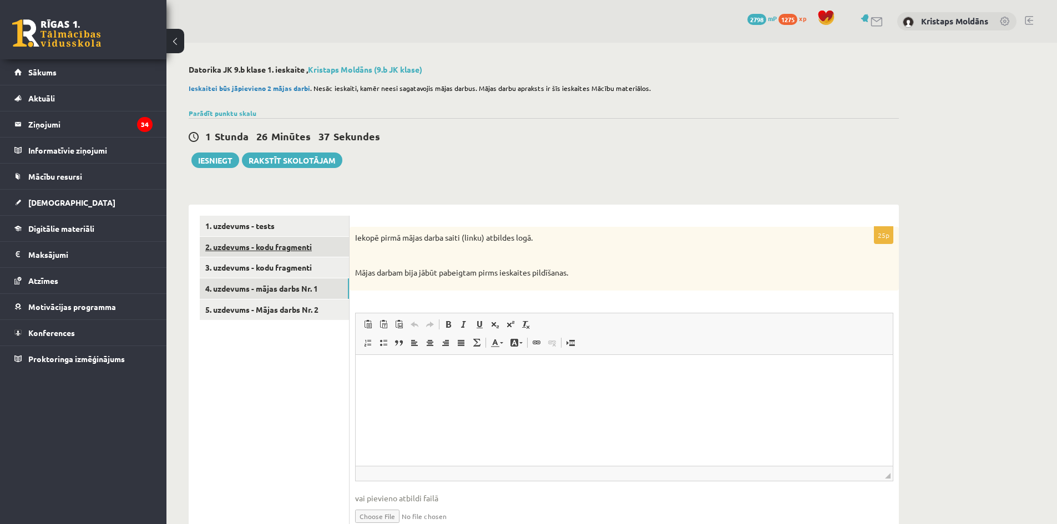
click at [307, 255] on link "2. uzdevums - kodu fragmenti" at bounding box center [274, 247] width 149 height 21
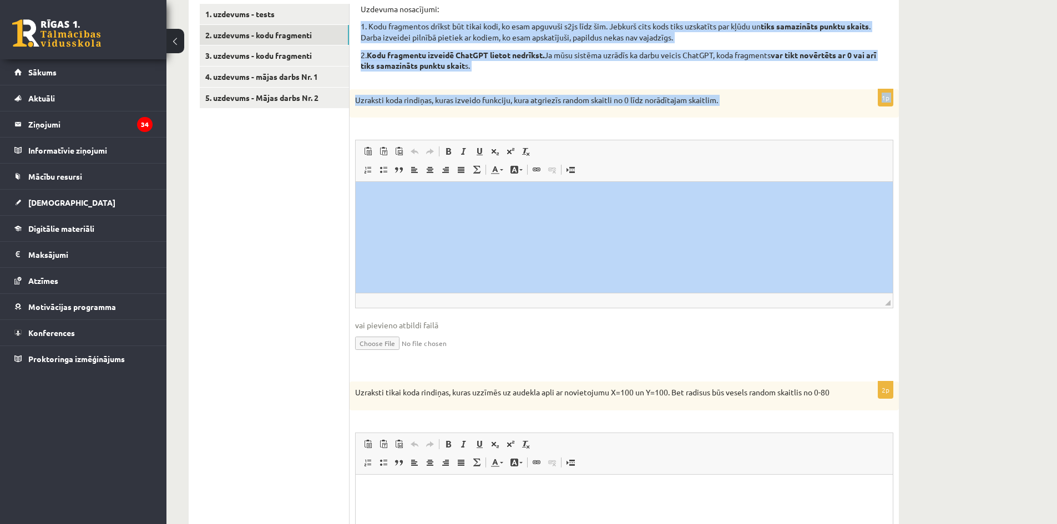
scroll to position [55, 0]
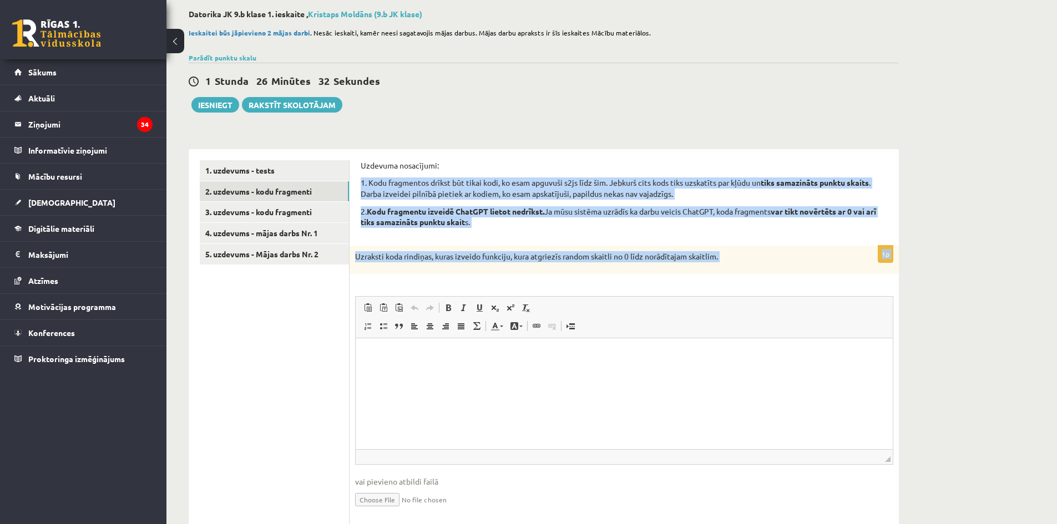
drag, startPoint x: 358, startPoint y: 235, endPoint x: 838, endPoint y: 298, distance: 484.0
copy form "1. Kodu fragmentos drīkst būt tikai kodi, ko esam apguvuši s2js līdz šim. Jebku…"
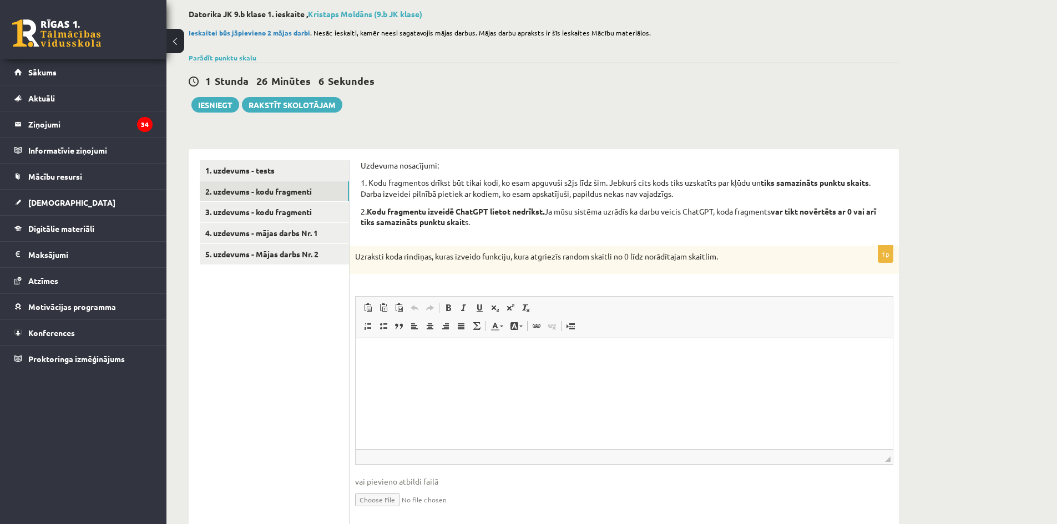
click at [640, 107] on div "1 Stunda 26 Minūtes 6 Sekundes Ieskaite saglabāta! Iesniegt Rakstīt skolotājam" at bounding box center [544, 88] width 710 height 50
click at [417, 372] on html at bounding box center [624, 355] width 537 height 34
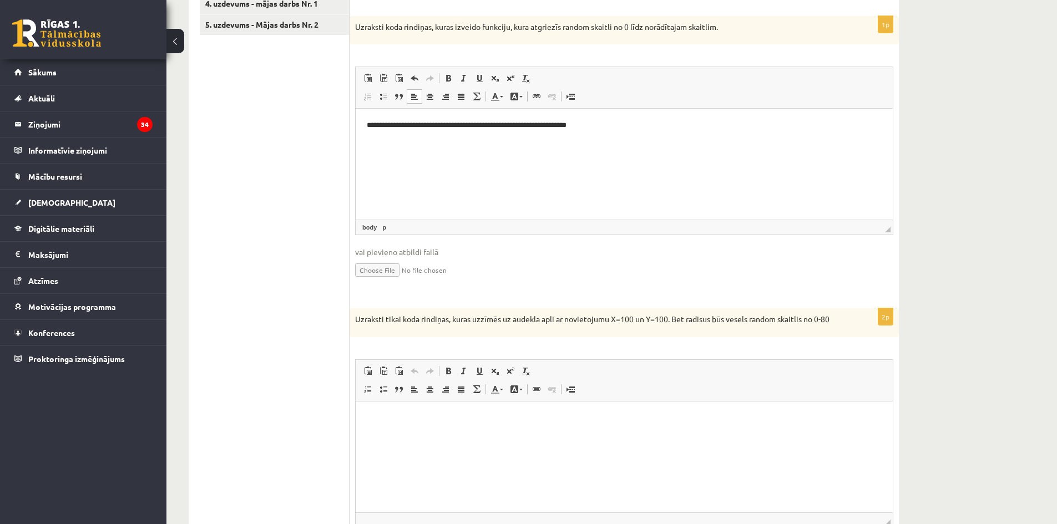
scroll to position [499, 0]
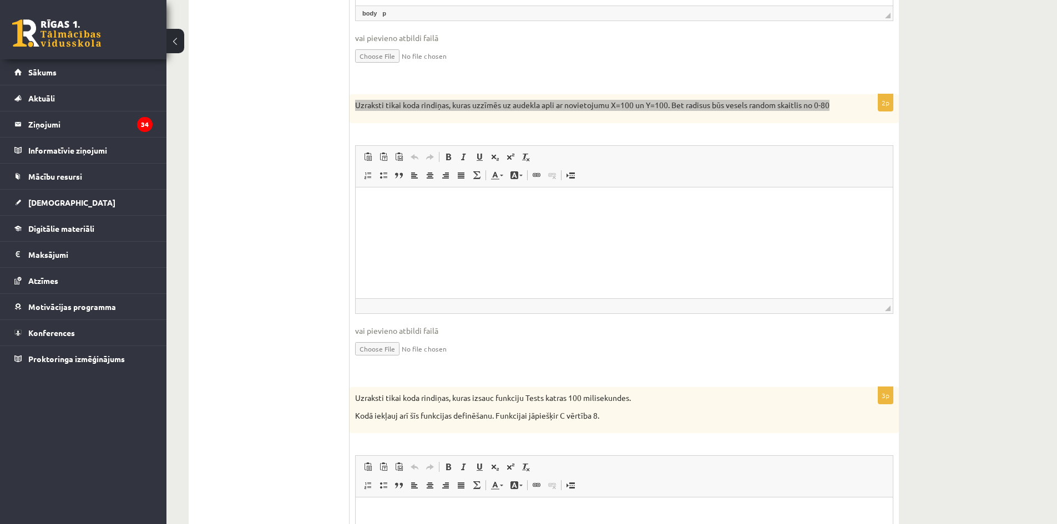
drag, startPoint x: 357, startPoint y: 104, endPoint x: 878, endPoint y: 117, distance: 520.5
click at [878, 117] on div "Uzraksti tikai koda rindiņas, kuras uzzīmēs uz audekla apli ar novietojumu X=10…" at bounding box center [624, 108] width 549 height 29
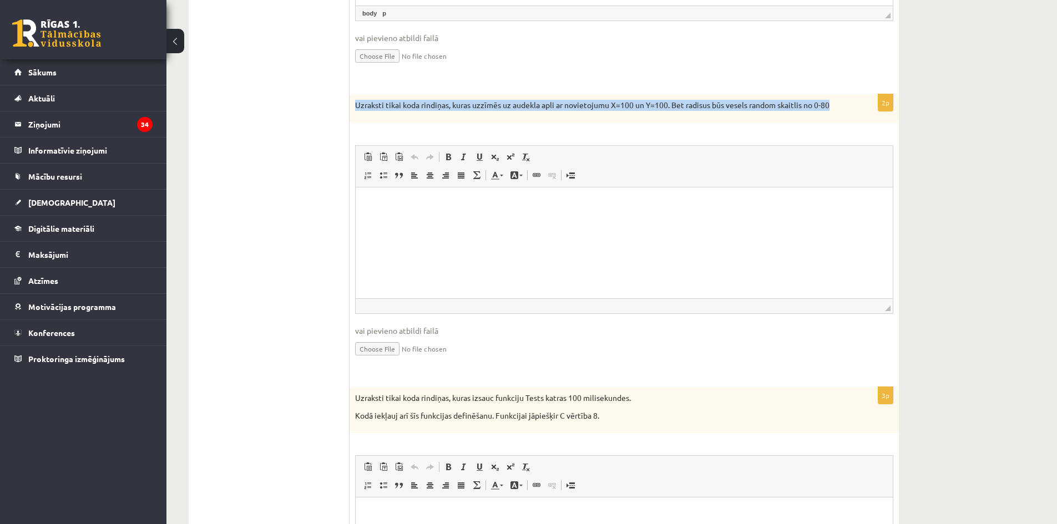
click at [839, 104] on div "Uzraksti tikai koda rindiņas, kuras uzzīmēs uz audekla apli ar novietojumu X=10…" at bounding box center [624, 108] width 549 height 29
drag, startPoint x: 839, startPoint y: 104, endPoint x: 351, endPoint y: 103, distance: 488.2
click at [351, 103] on div "Uzraksti tikai koda rindiņas, kuras uzzīmēs uz audekla apli ar novietojumu X=10…" at bounding box center [624, 108] width 549 height 29
copy p "Uzraksti tikai koda rindiņas, kuras uzzīmēs uz audekla apli ar novietojumu X=10…"
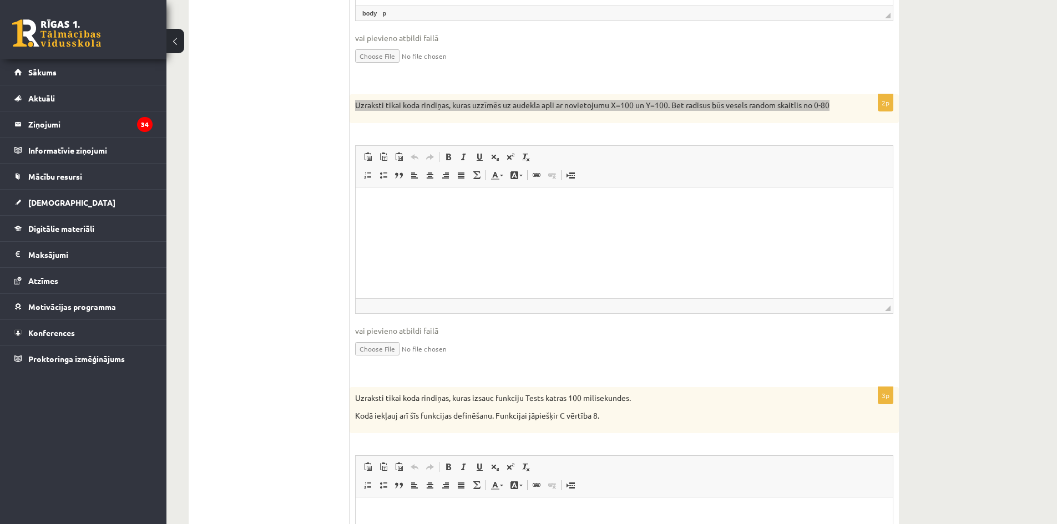
click at [505, 221] on html at bounding box center [624, 204] width 537 height 34
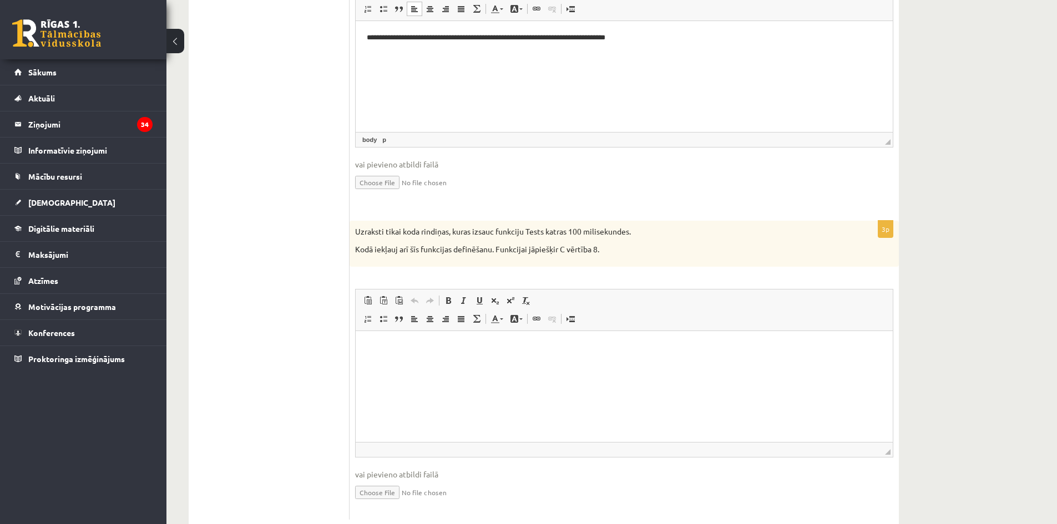
scroll to position [610, 0]
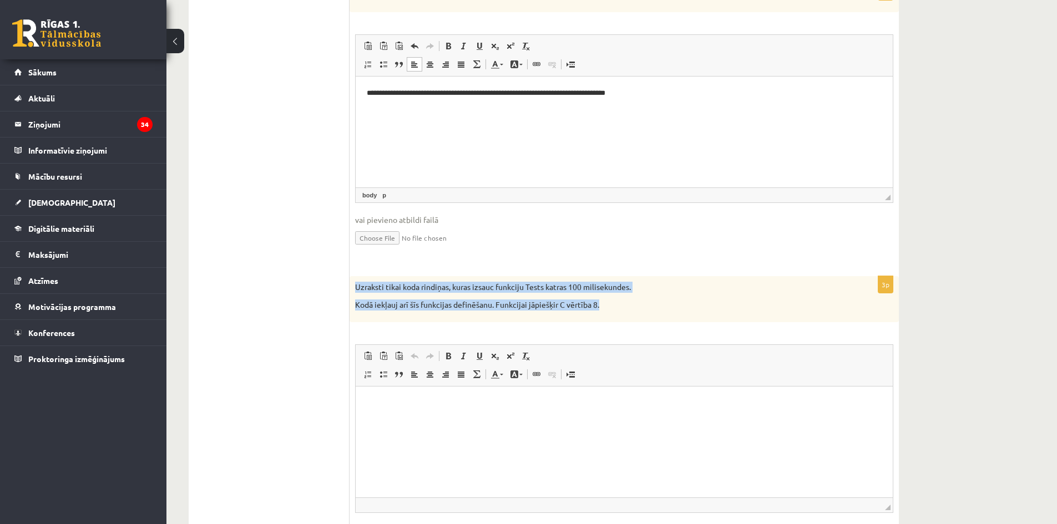
drag, startPoint x: 357, startPoint y: 286, endPoint x: 622, endPoint y: 313, distance: 266.6
click at [622, 313] on div "Uzraksti tikai koda rindiņas, kuras izsauc funkciju Tests katras 100 milisekund…" at bounding box center [624, 299] width 549 height 46
copy div "Uzraksti tikai koda rindiņas, kuras izsauc funkciju Tests katras 100 milisekund…"
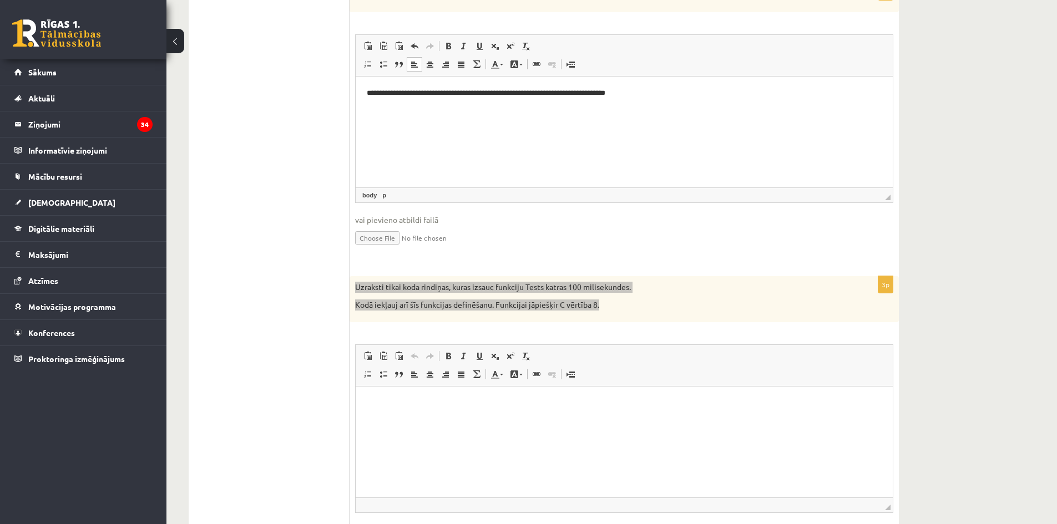
click at [495, 401] on p "Editor, wiswyg-editor-user-answer-47433848138040" at bounding box center [624, 404] width 515 height 12
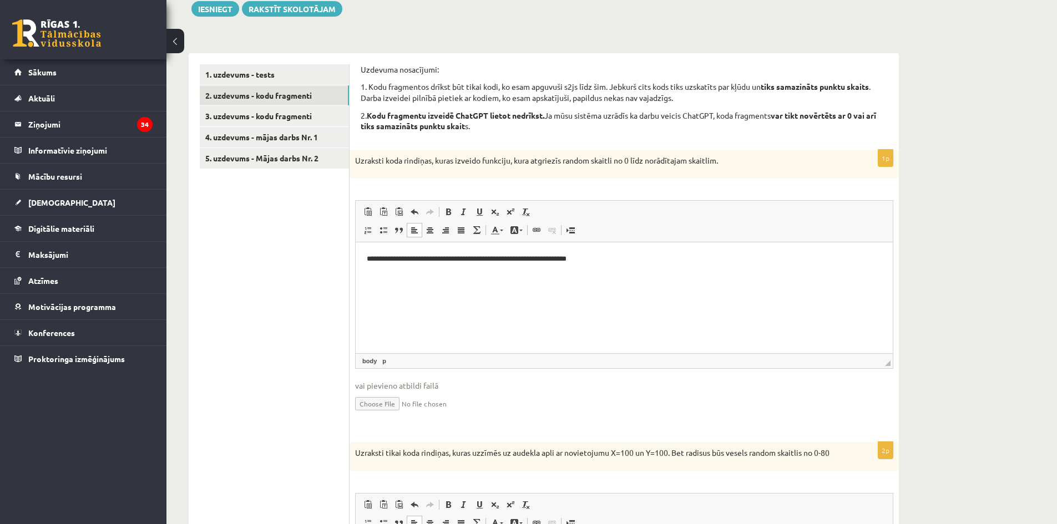
scroll to position [111, 0]
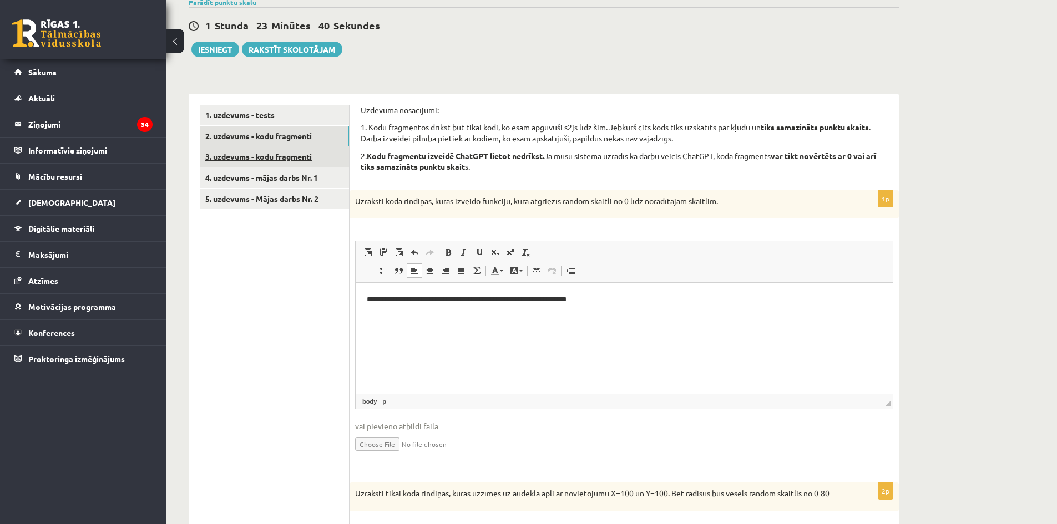
click at [290, 156] on link "3. uzdevums - kodu fragmenti" at bounding box center [274, 156] width 149 height 21
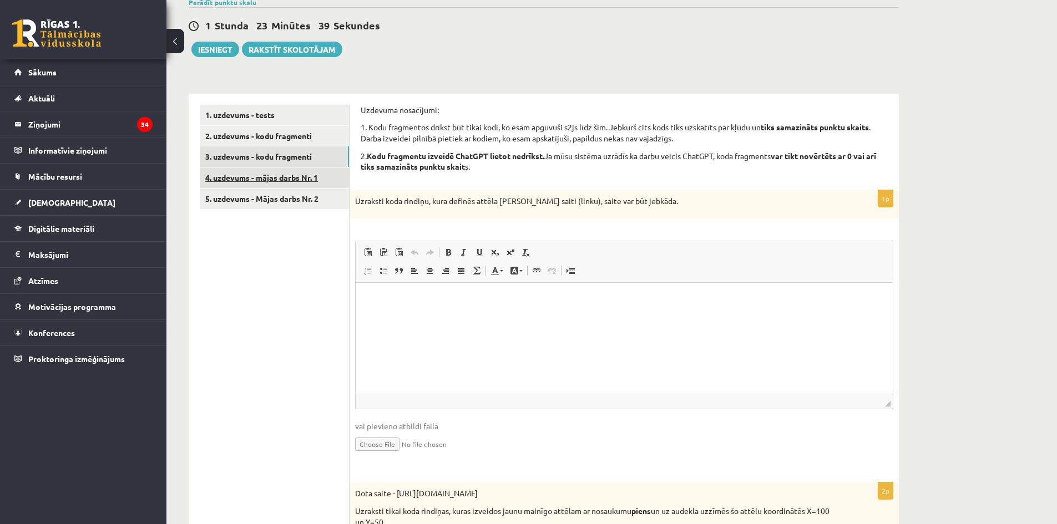
scroll to position [0, 0]
click at [318, 180] on link "4. uzdevums - mājas darbs Nr. 1" at bounding box center [274, 178] width 149 height 21
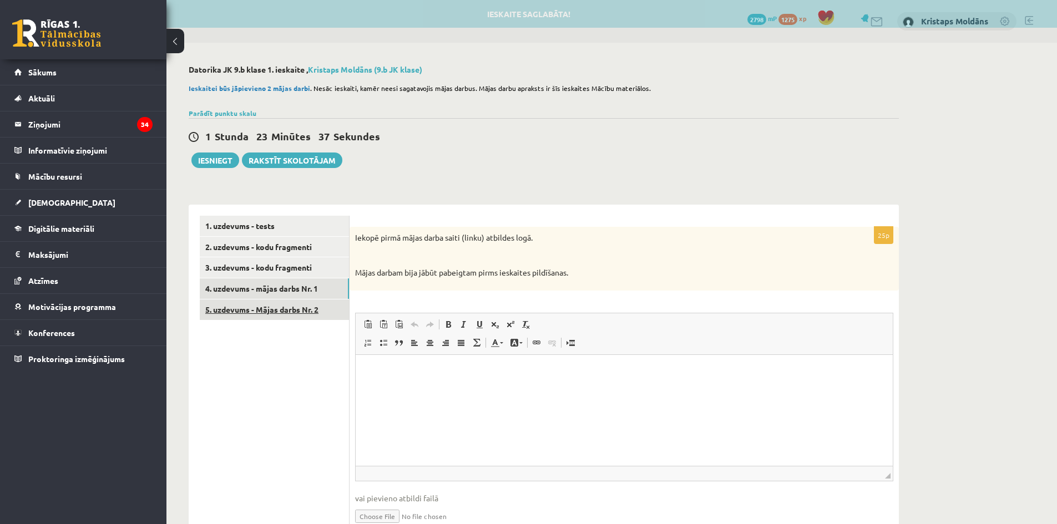
click at [289, 317] on link "5. uzdevums - Mājas darbs Nr. 2" at bounding box center [274, 310] width 149 height 21
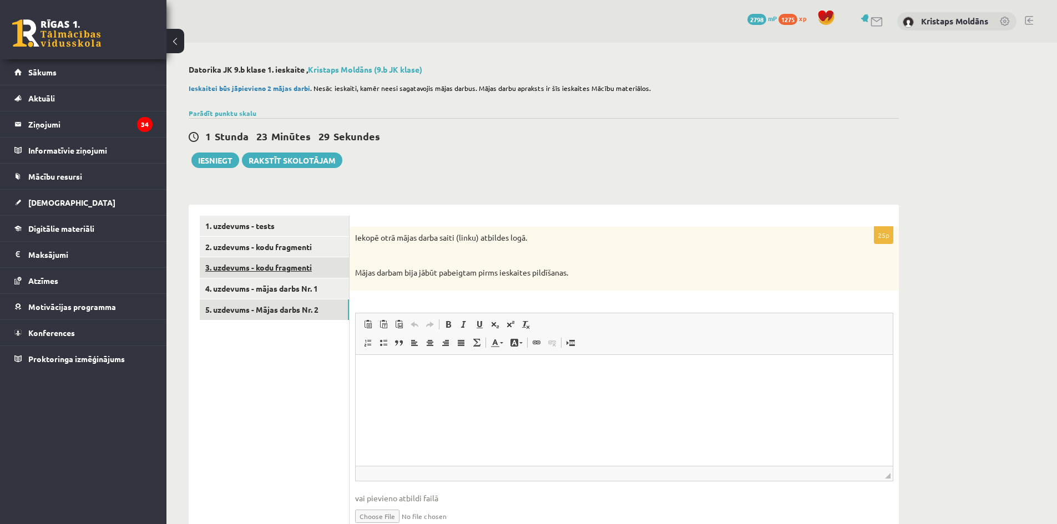
click at [278, 275] on link "3. uzdevums - kodu fragmenti" at bounding box center [274, 267] width 149 height 21
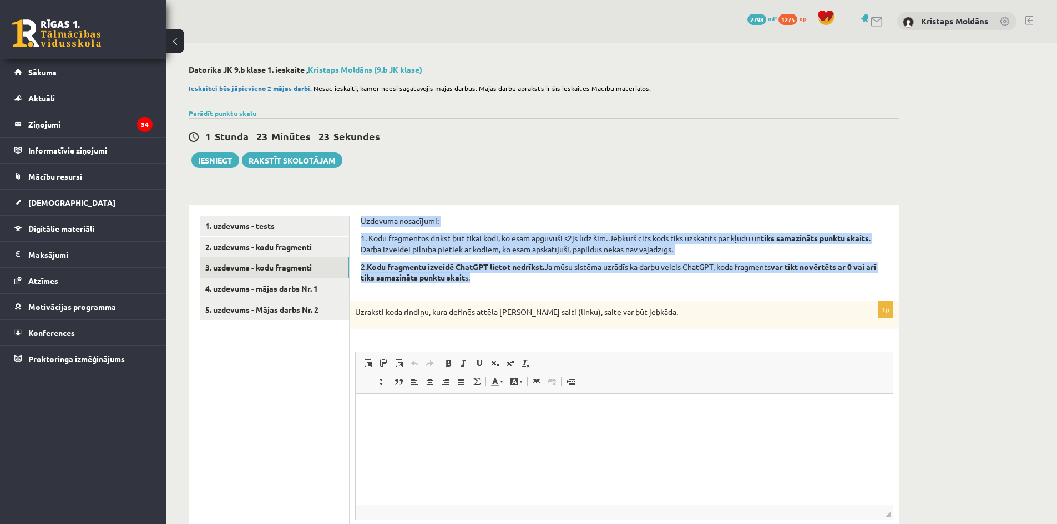
drag, startPoint x: 358, startPoint y: 221, endPoint x: 826, endPoint y: 284, distance: 471.9
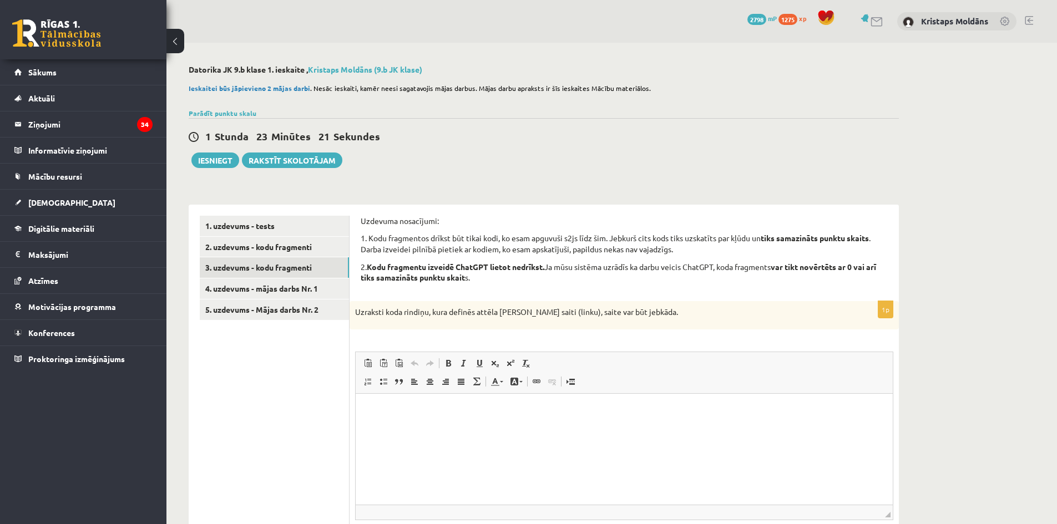
click at [739, 312] on p "Uzraksti koda rindiņu, kura definēs attēla MyImg saiti (linku), saite var būt j…" at bounding box center [596, 312] width 483 height 11
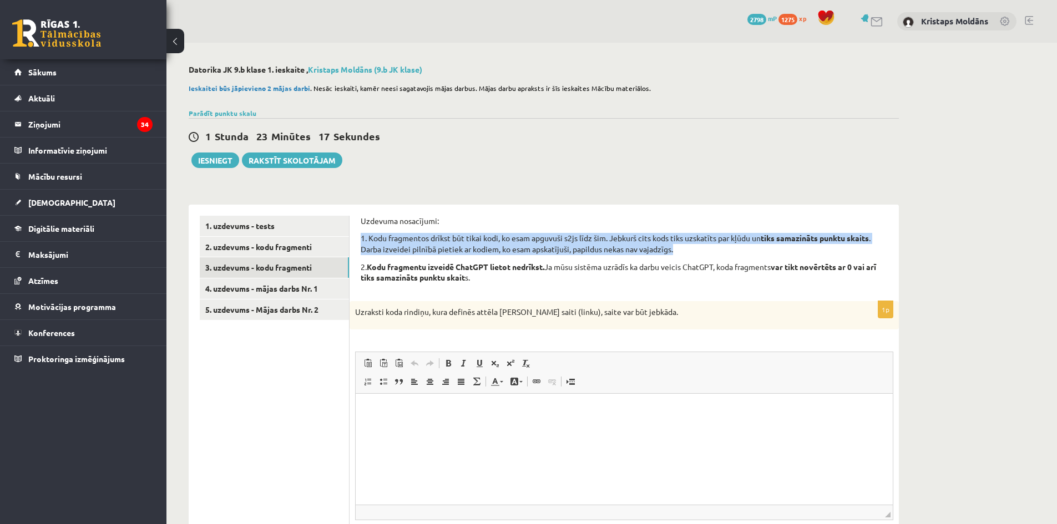
drag, startPoint x: 359, startPoint y: 232, endPoint x: 815, endPoint y: 254, distance: 456.0
copy p "1. Kodu fragmentos drīkst būt tikai kodi, ko esam apguvuši s2js līdz šim. Jebku…"
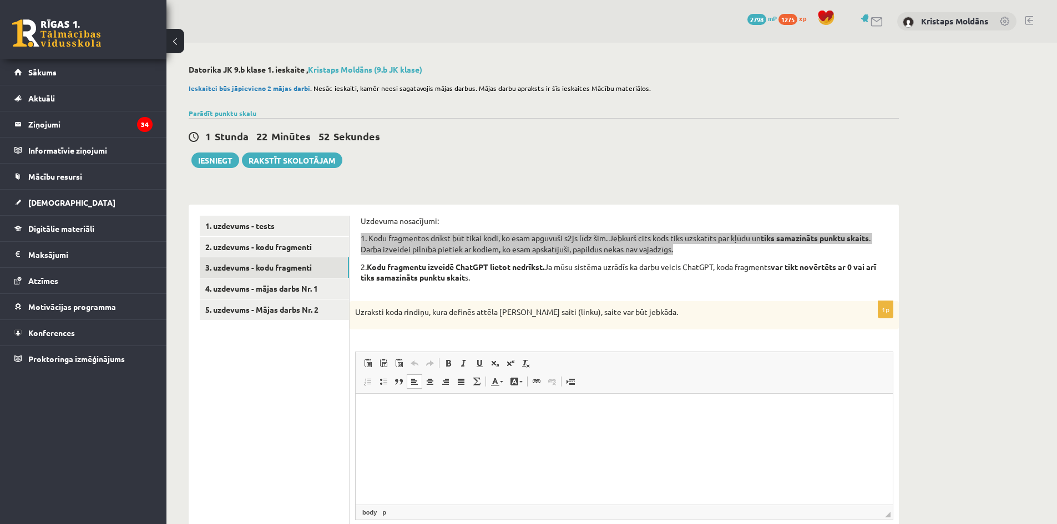
click at [476, 428] on html at bounding box center [624, 411] width 537 height 34
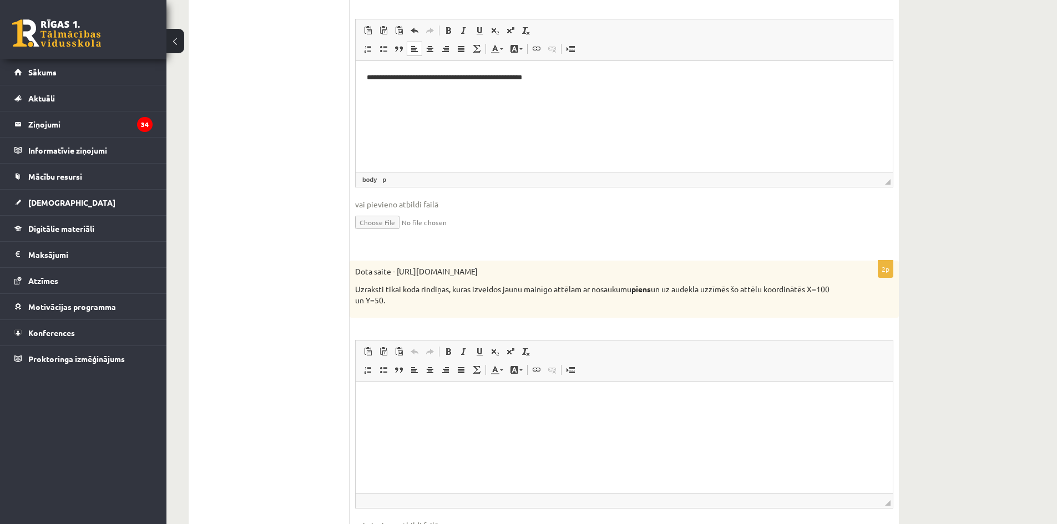
scroll to position [444, 0]
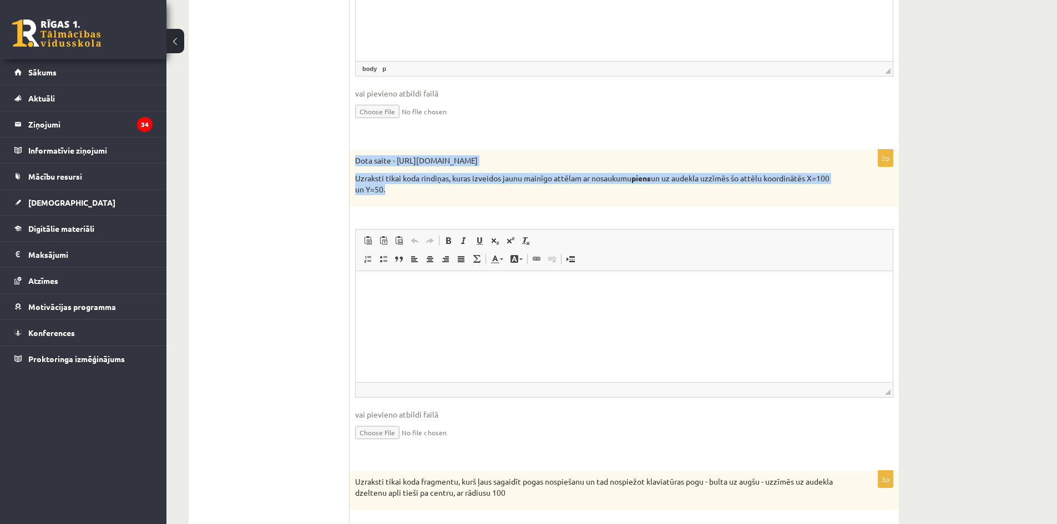
drag, startPoint x: 363, startPoint y: 164, endPoint x: 615, endPoint y: 199, distance: 254.8
click at [615, 199] on div "Dota saite - https://clipart4school.com/wp-content/uploads/2018/03/free-milk-cl…" at bounding box center [624, 178] width 549 height 57
copy div "Dota saite - https://clipart4school.com/wp-content/uploads/2018/03/free-milk-cl…"
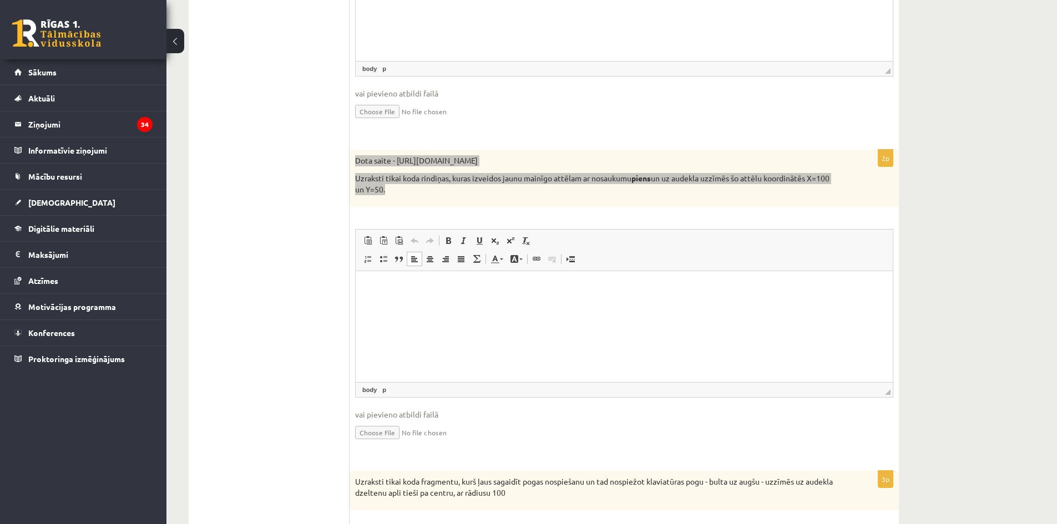
click at [458, 301] on html at bounding box center [624, 288] width 537 height 34
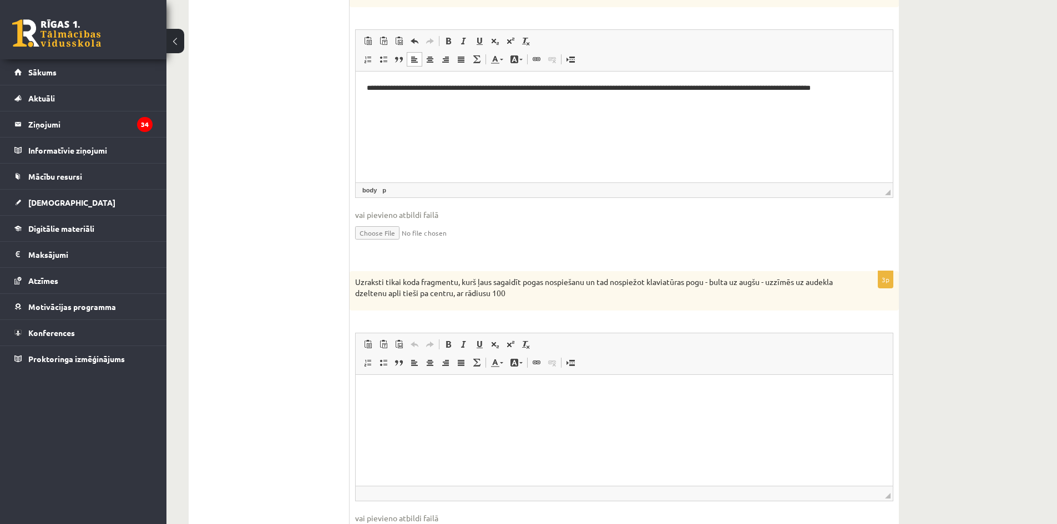
scroll to position [717, 0]
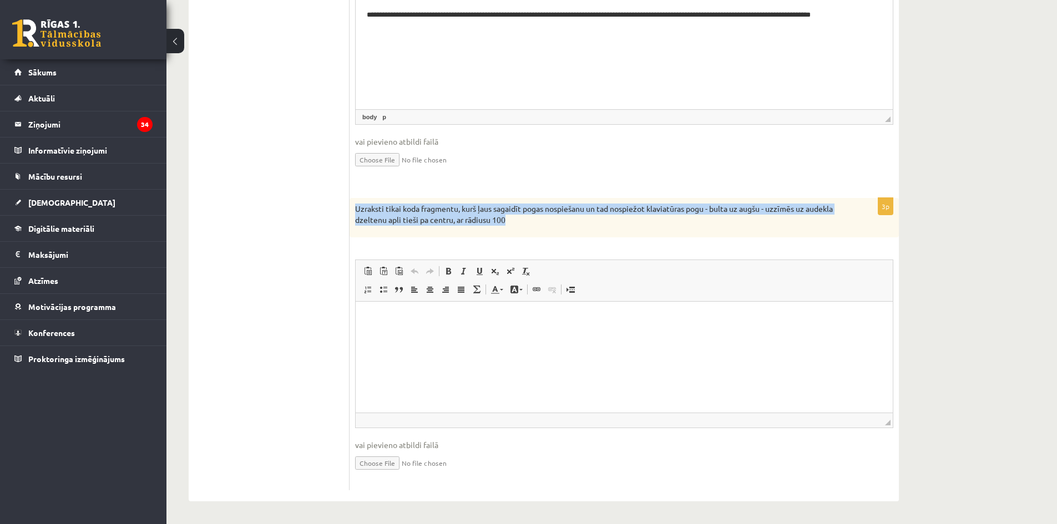
drag, startPoint x: 354, startPoint y: 204, endPoint x: 661, endPoint y: 225, distance: 307.6
click at [661, 225] on div "Uzraksti tikai koda fragmentu, kurš ļaus sagaidīt pogas nospiešanu un tad nospi…" at bounding box center [624, 217] width 549 height 39
copy p "Uzraksti tikai koda fragmentu, kurš ļaus sagaidīt pogas nospiešanu un tad nospi…"
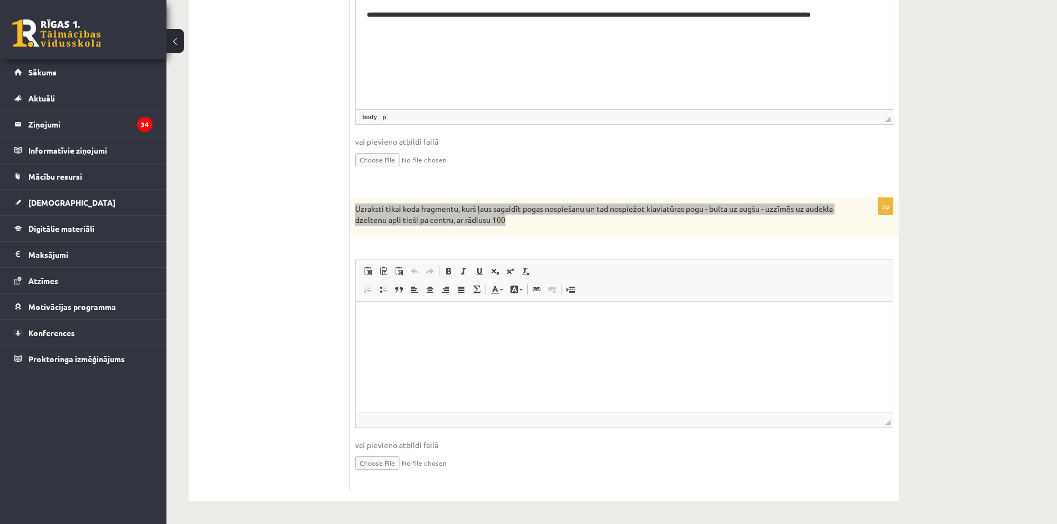
click at [465, 316] on p "Editor, wiswyg-editor-user-answer-47433780992720" at bounding box center [624, 319] width 515 height 12
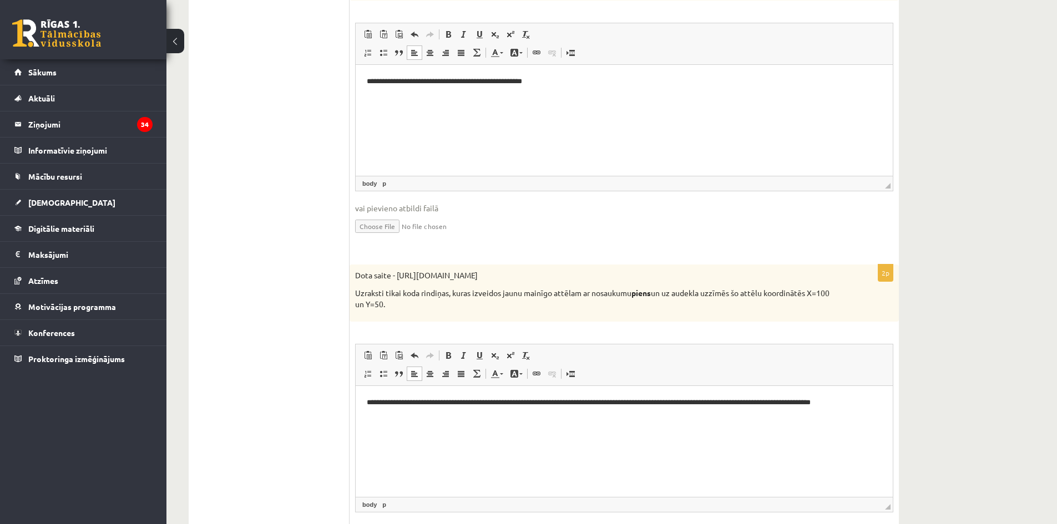
scroll to position [0, 0]
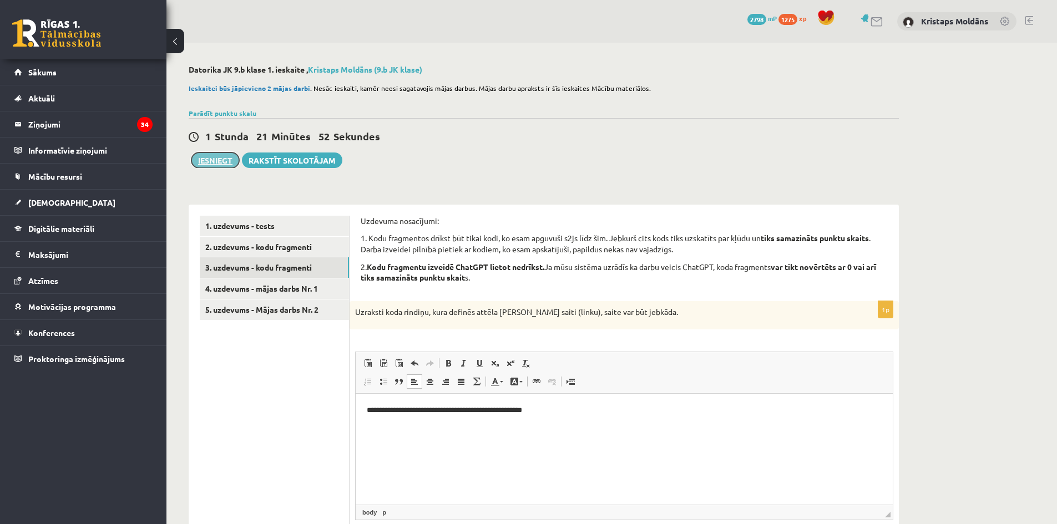
click at [217, 154] on button "Iesniegt" at bounding box center [215, 161] width 48 height 16
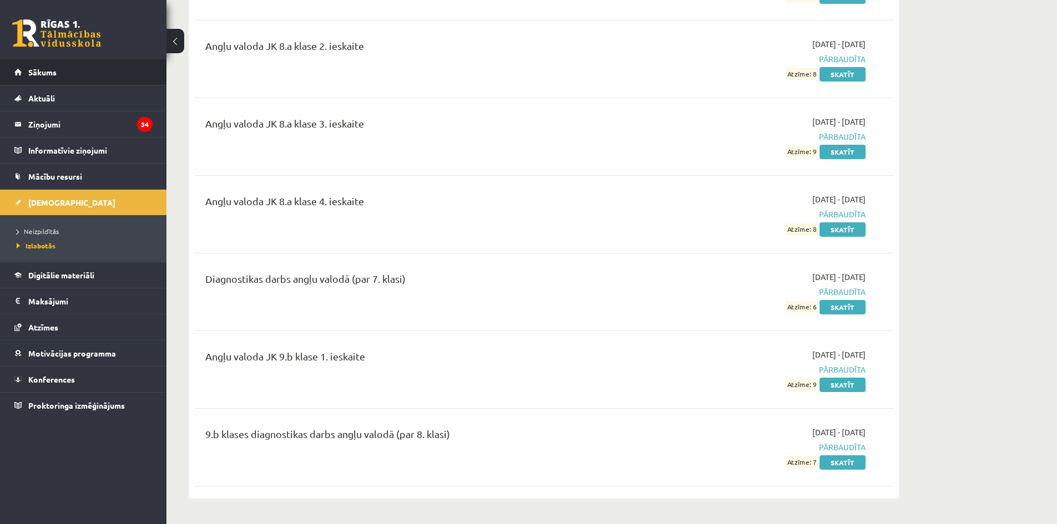
scroll to position [388, 0]
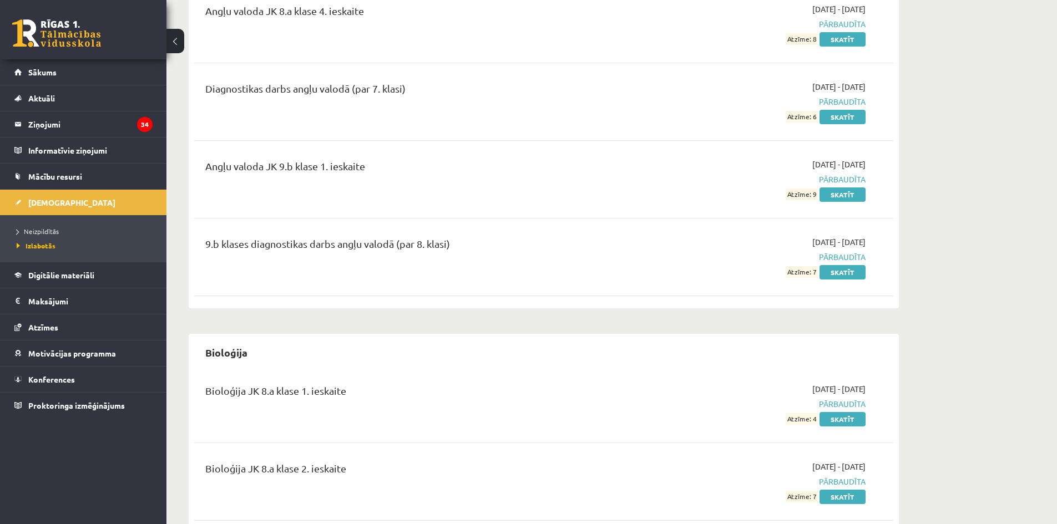
click at [24, 224] on li "Neizpildītās" at bounding box center [86, 231] width 139 height 14
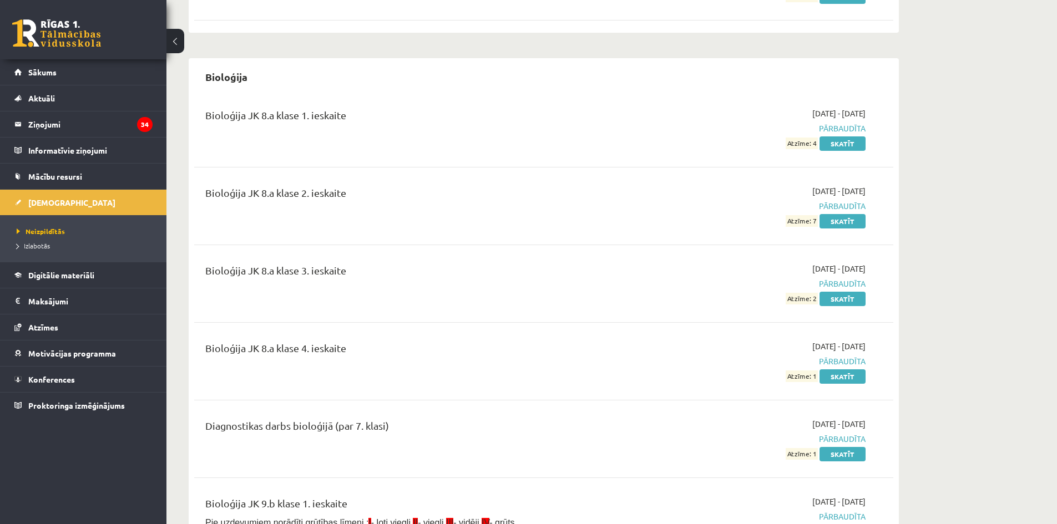
scroll to position [666, 0]
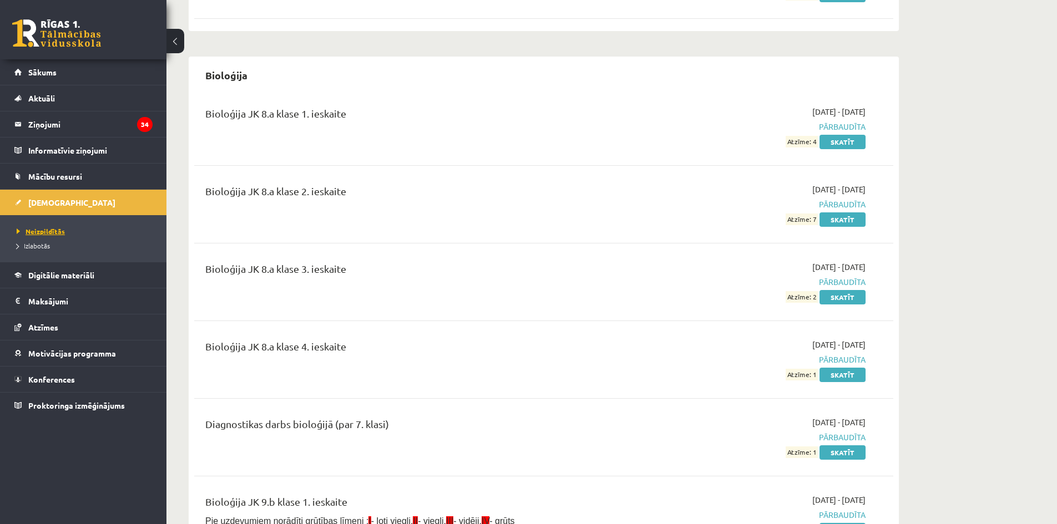
click at [66, 230] on link "Neizpildītās" at bounding box center [86, 231] width 139 height 10
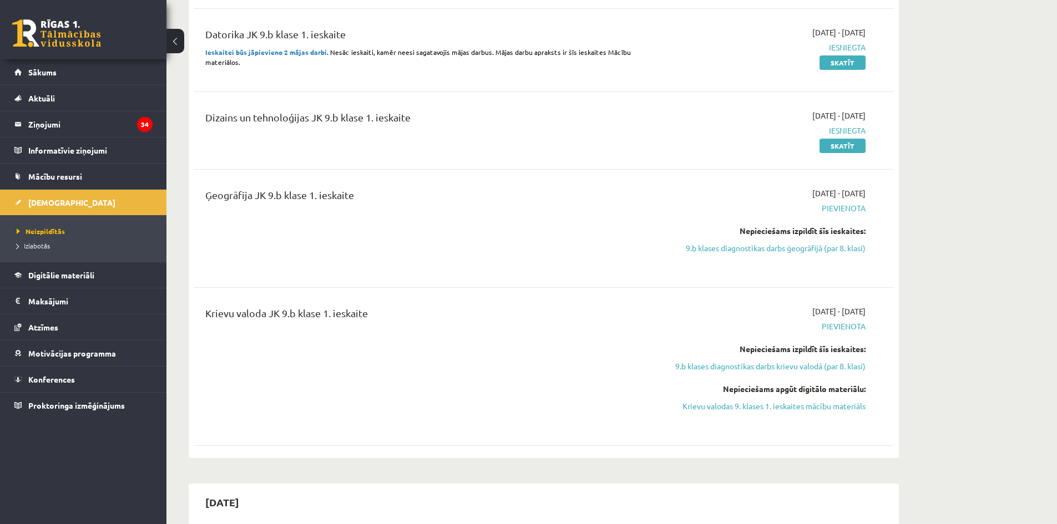
scroll to position [499, 0]
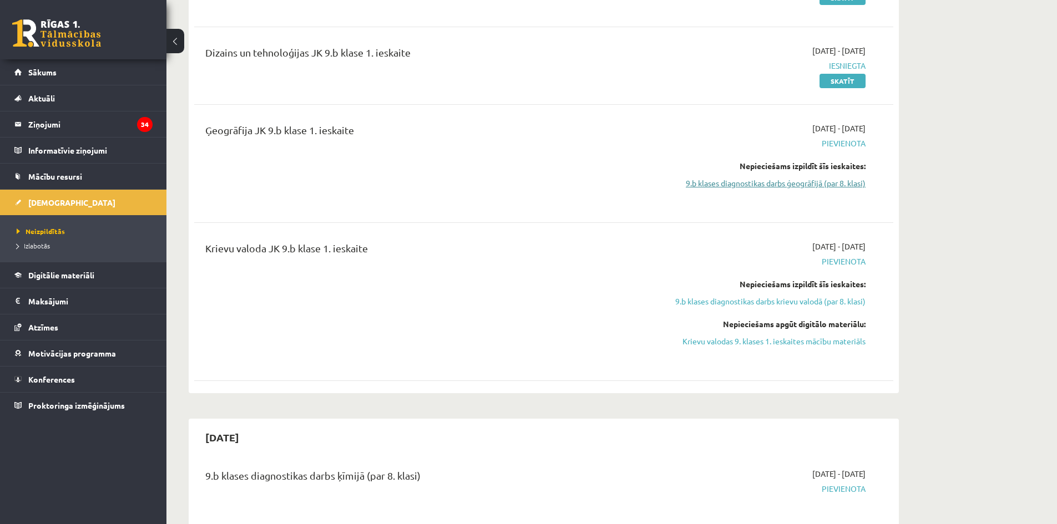
click at [716, 185] on link "9.b klases diagnostikas darbs ģeogrāfijā (par 8. klasi)" at bounding box center [760, 184] width 209 height 12
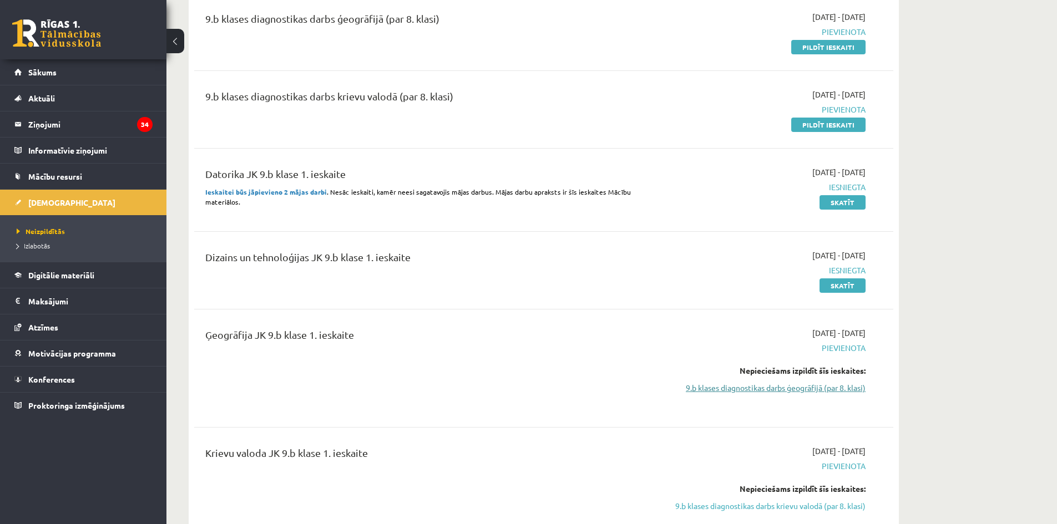
click at [747, 392] on link "9.b klases diagnostikas darbs ģeogrāfijā (par 8. klasi)" at bounding box center [760, 388] width 209 height 12
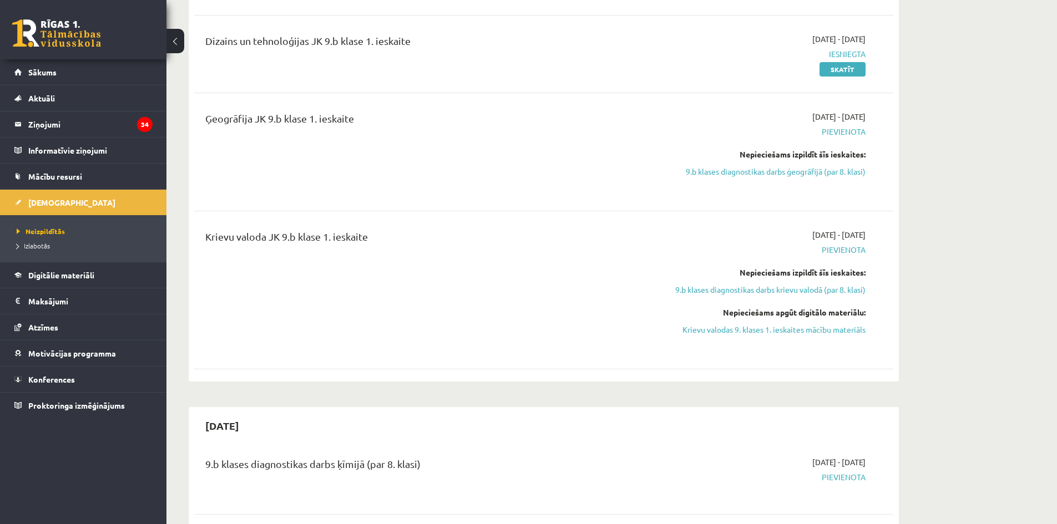
scroll to position [516, 0]
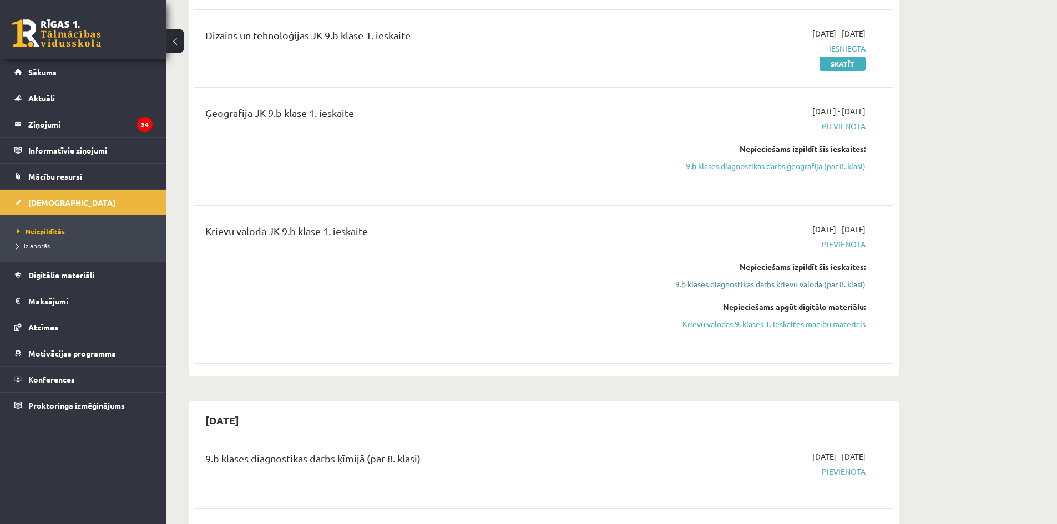
click at [788, 286] on link "9.b klases diagnostikas darbs krievu valodā (par 8. klasi)" at bounding box center [760, 284] width 209 height 12
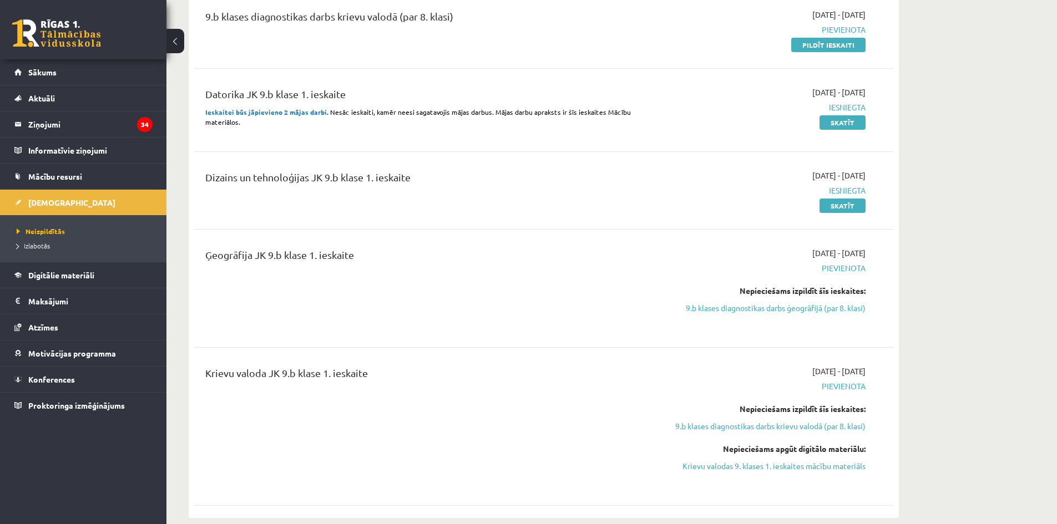
scroll to position [317, 0]
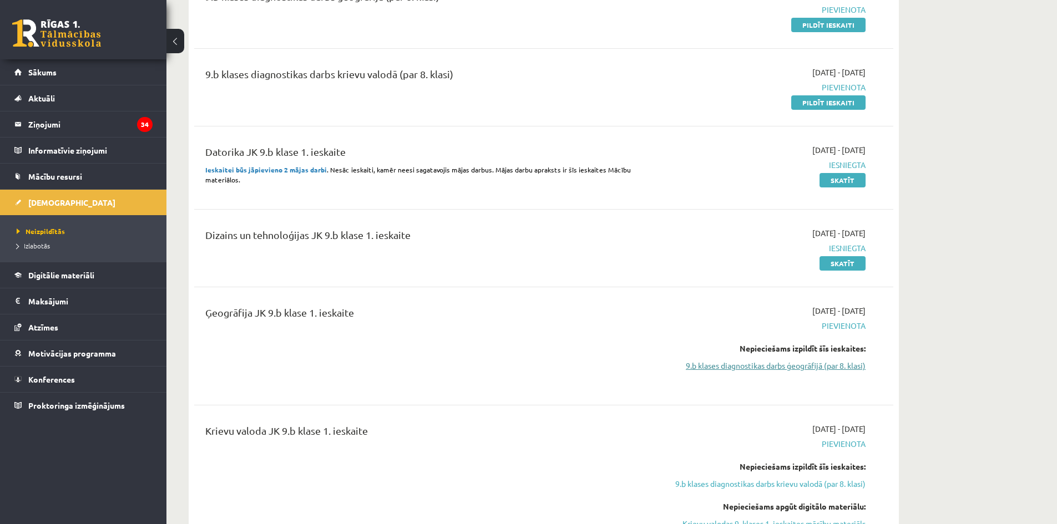
click at [772, 363] on link "9.b klases diagnostikas darbs ģeogrāfijā (par 8. klasi)" at bounding box center [760, 366] width 209 height 12
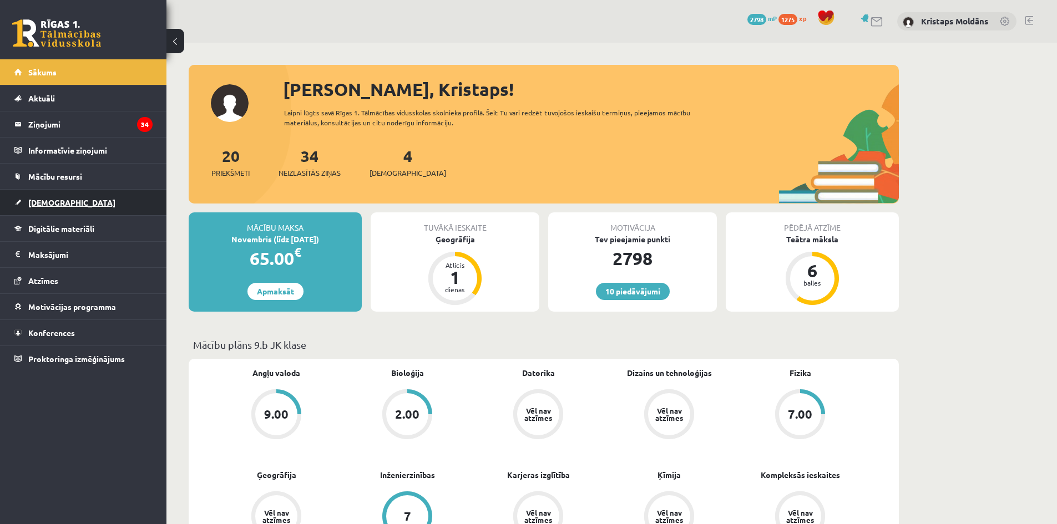
click at [73, 204] on link "[DEMOGRAPHIC_DATA]" at bounding box center [83, 203] width 138 height 26
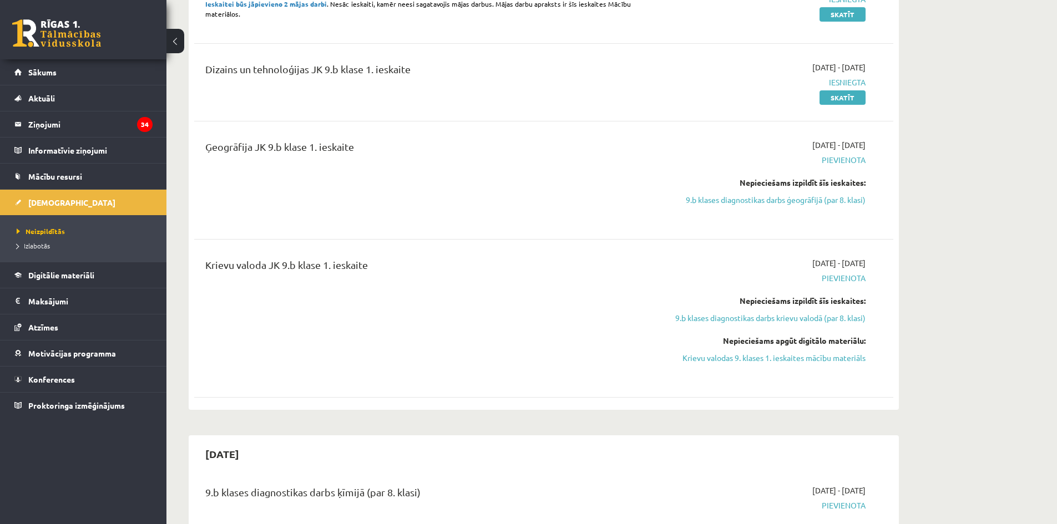
scroll to position [499, 0]
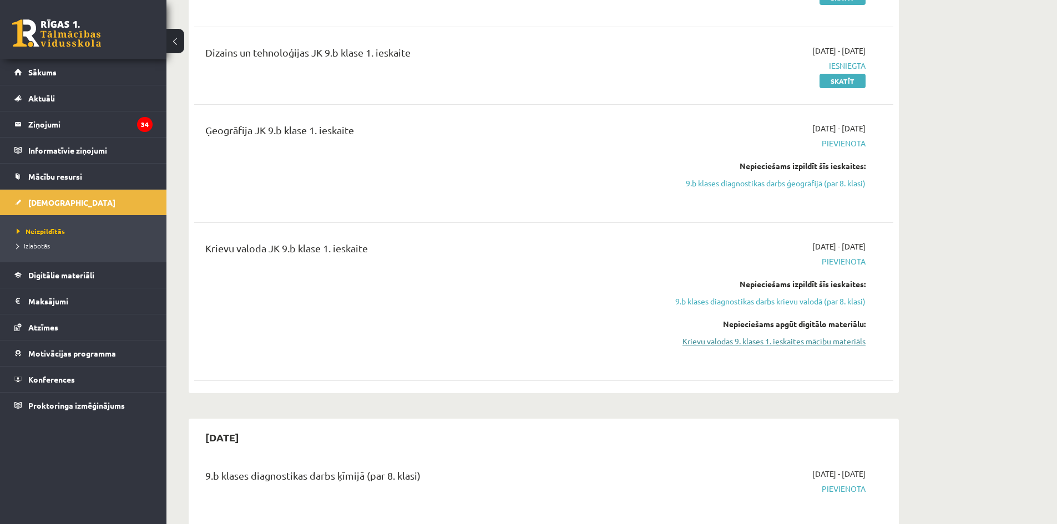
click at [758, 341] on link "Krievu valodas 9. klases 1. ieskaites mācību materiāls" at bounding box center [760, 342] width 209 height 12
click at [733, 183] on link "9.b klases diagnostikas darbs ģeogrāfijā (par 8. klasi)" at bounding box center [760, 184] width 209 height 12
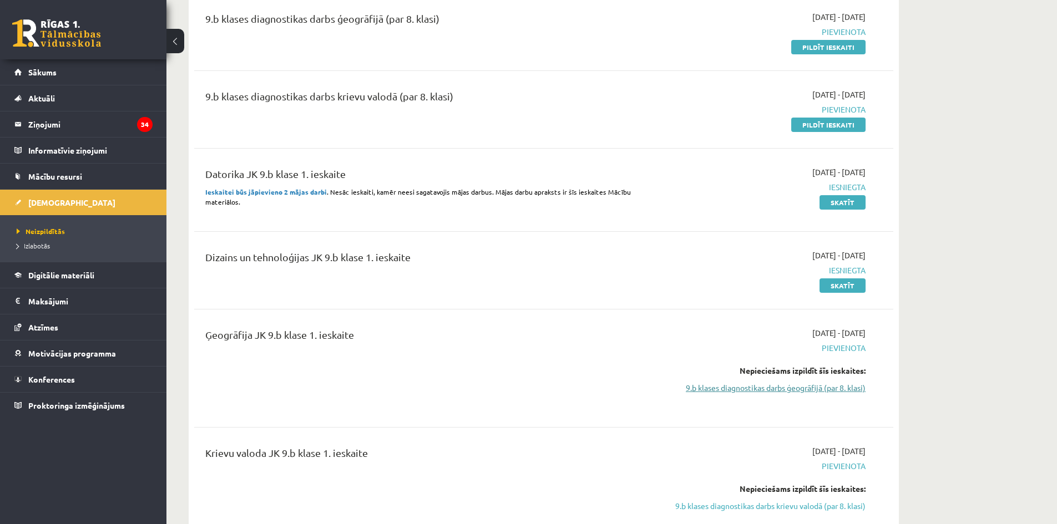
click at [752, 389] on link "9.b klases diagnostikas darbs ģeogrāfijā (par 8. klasi)" at bounding box center [760, 388] width 209 height 12
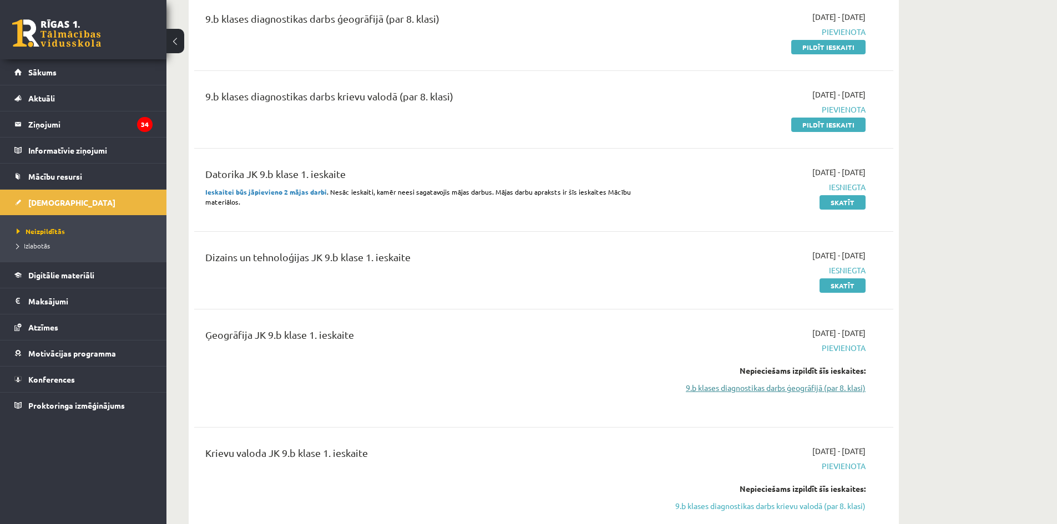
click at [752, 389] on link "9.b klases diagnostikas darbs ģeogrāfijā (par 8. klasi)" at bounding box center [760, 388] width 209 height 12
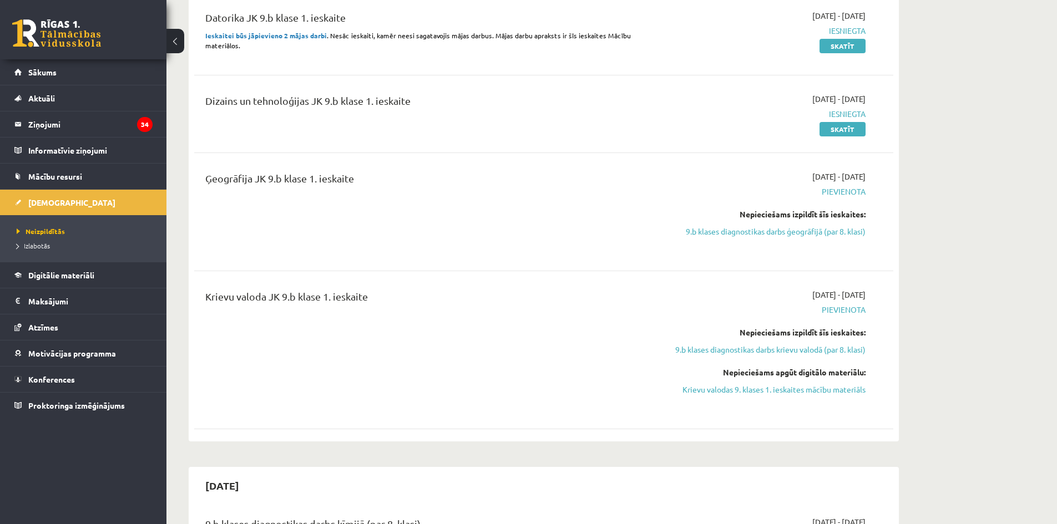
scroll to position [461, 0]
